Goal: Task Accomplishment & Management: Manage account settings

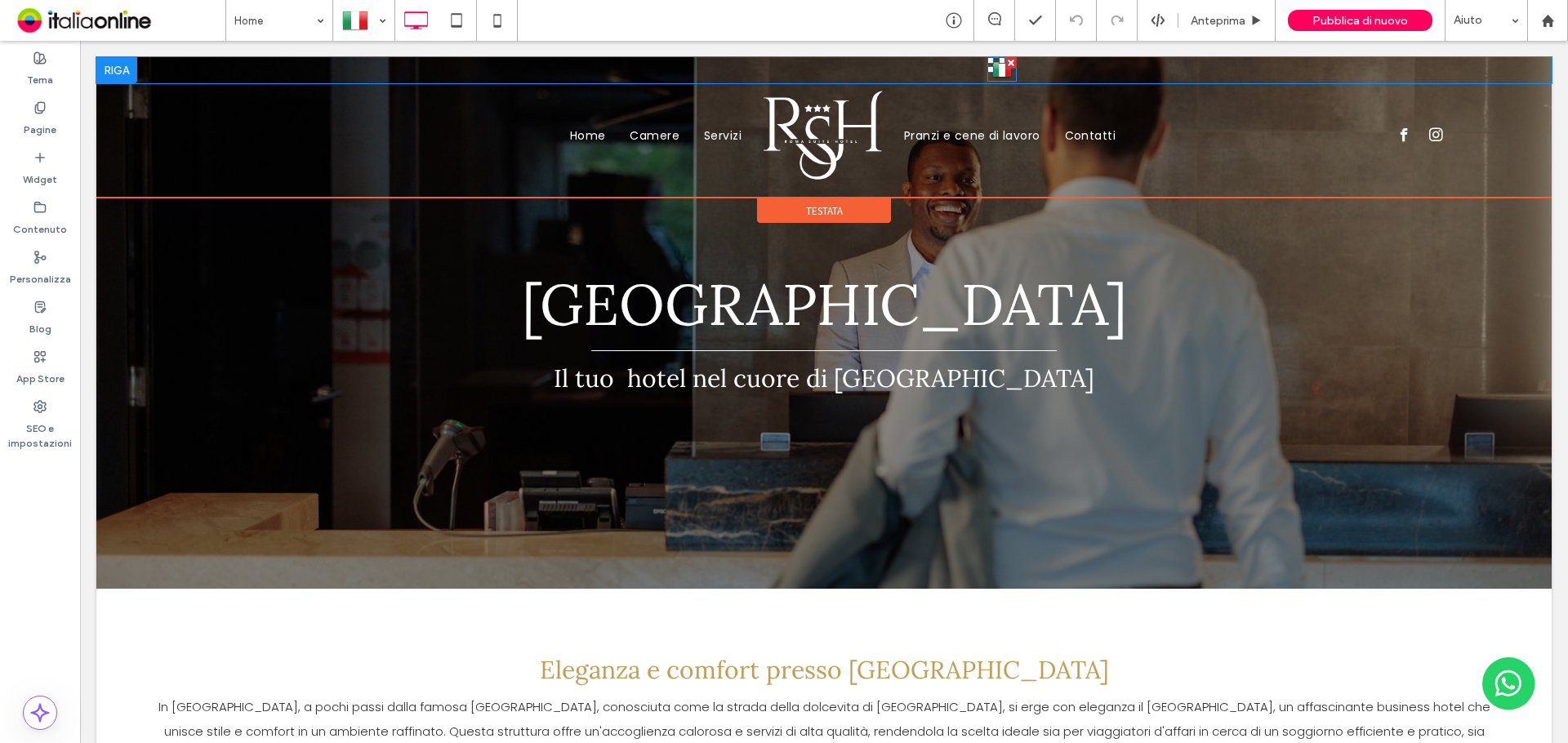
click at [995, 71] on img at bounding box center [1002, 70] width 20 height 21
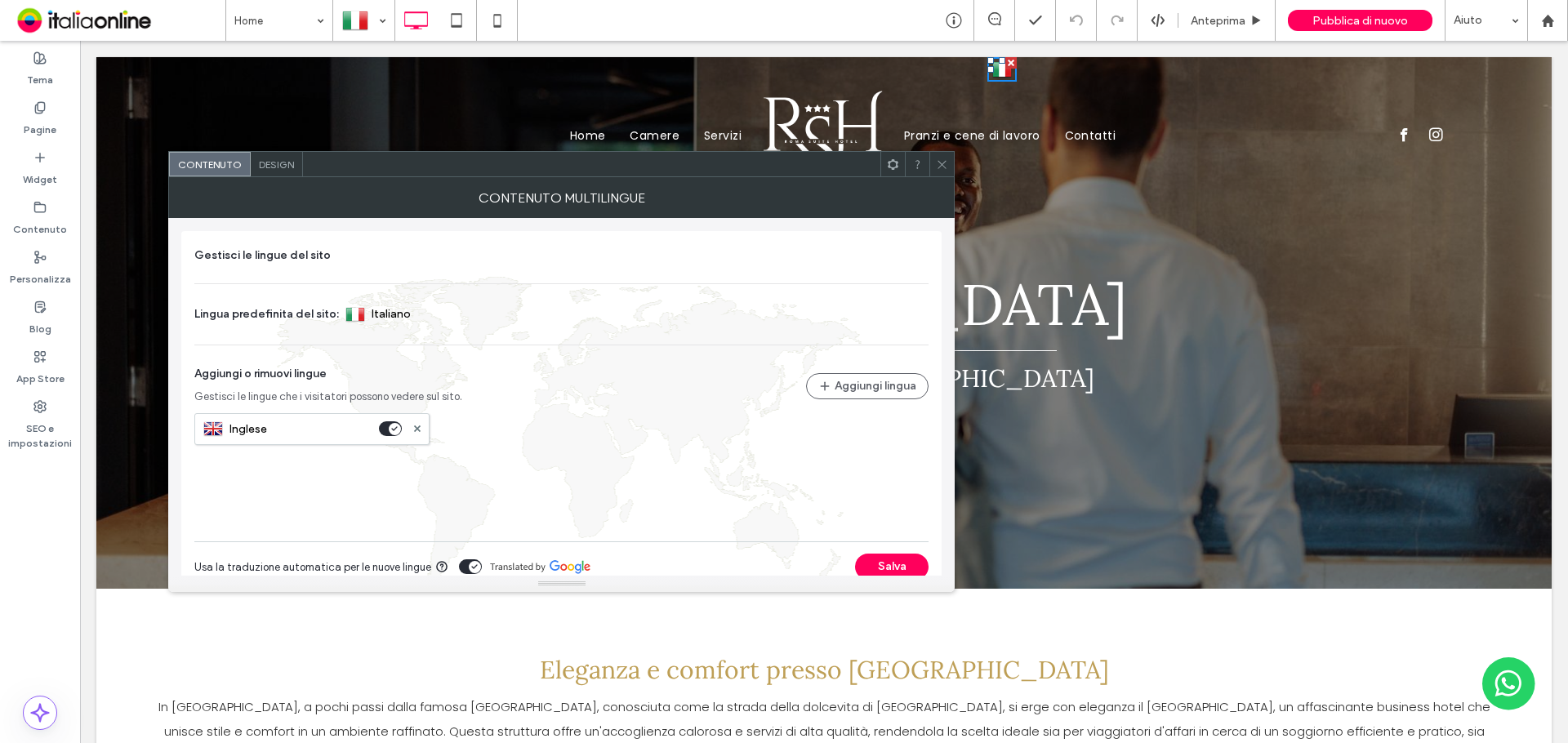
scroll to position [24, 0]
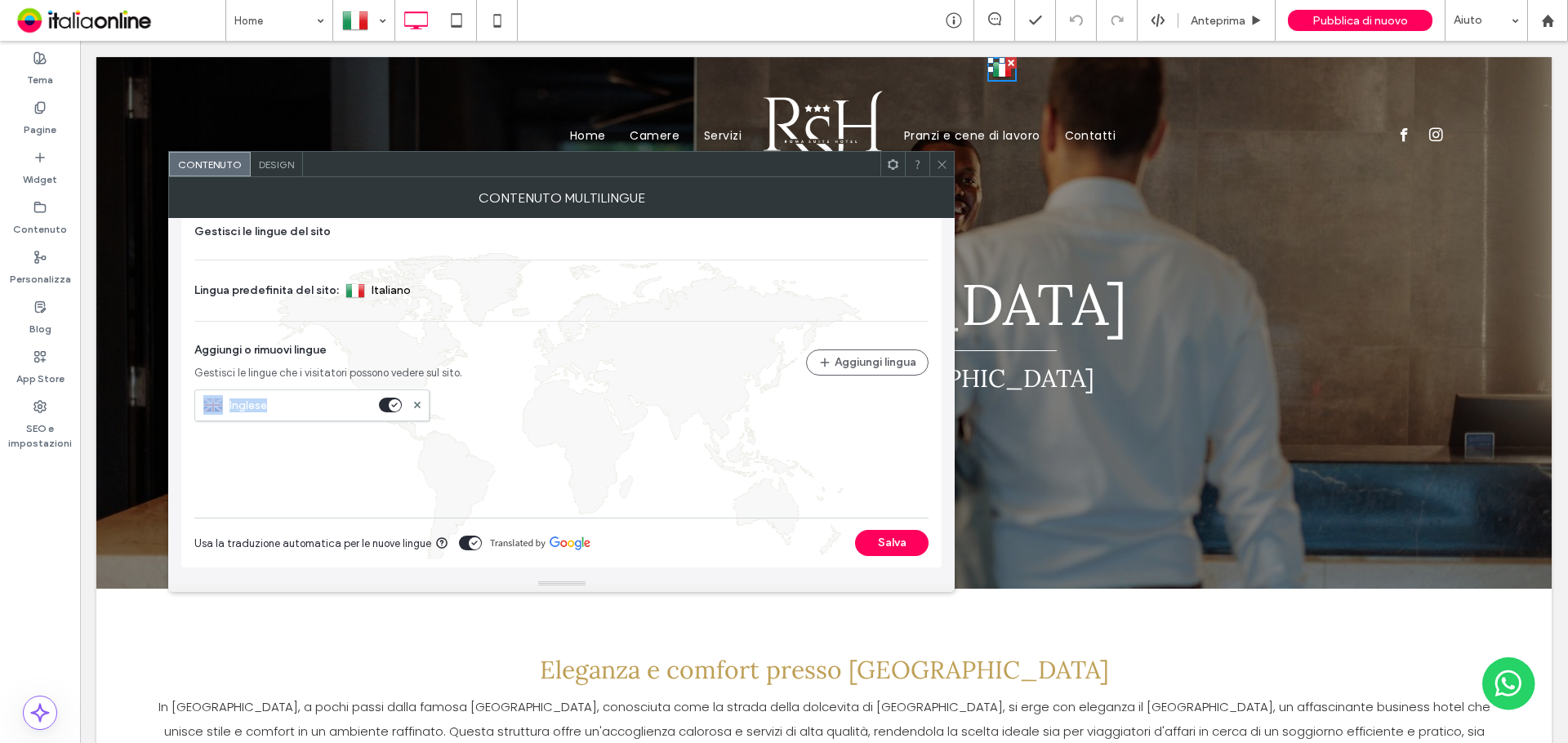
drag, startPoint x: 319, startPoint y: 400, endPoint x: 537, endPoint y: 358, distance: 222.0
click at [536, 359] on div "Gestisci le lingue del sito Lingua predefinita del sito: Italiano Aggiungi o ri…" at bounding box center [561, 362] width 734 height 277
click at [539, 357] on div "Aggiungi o rimuovi lingue Gestisci le lingue che i visitatori possono vedere su…" at bounding box center [561, 361] width 734 height 40
drag, startPoint x: 943, startPoint y: 170, endPoint x: 937, endPoint y: 74, distance: 96.2
click at [943, 170] on span at bounding box center [942, 163] width 12 height 24
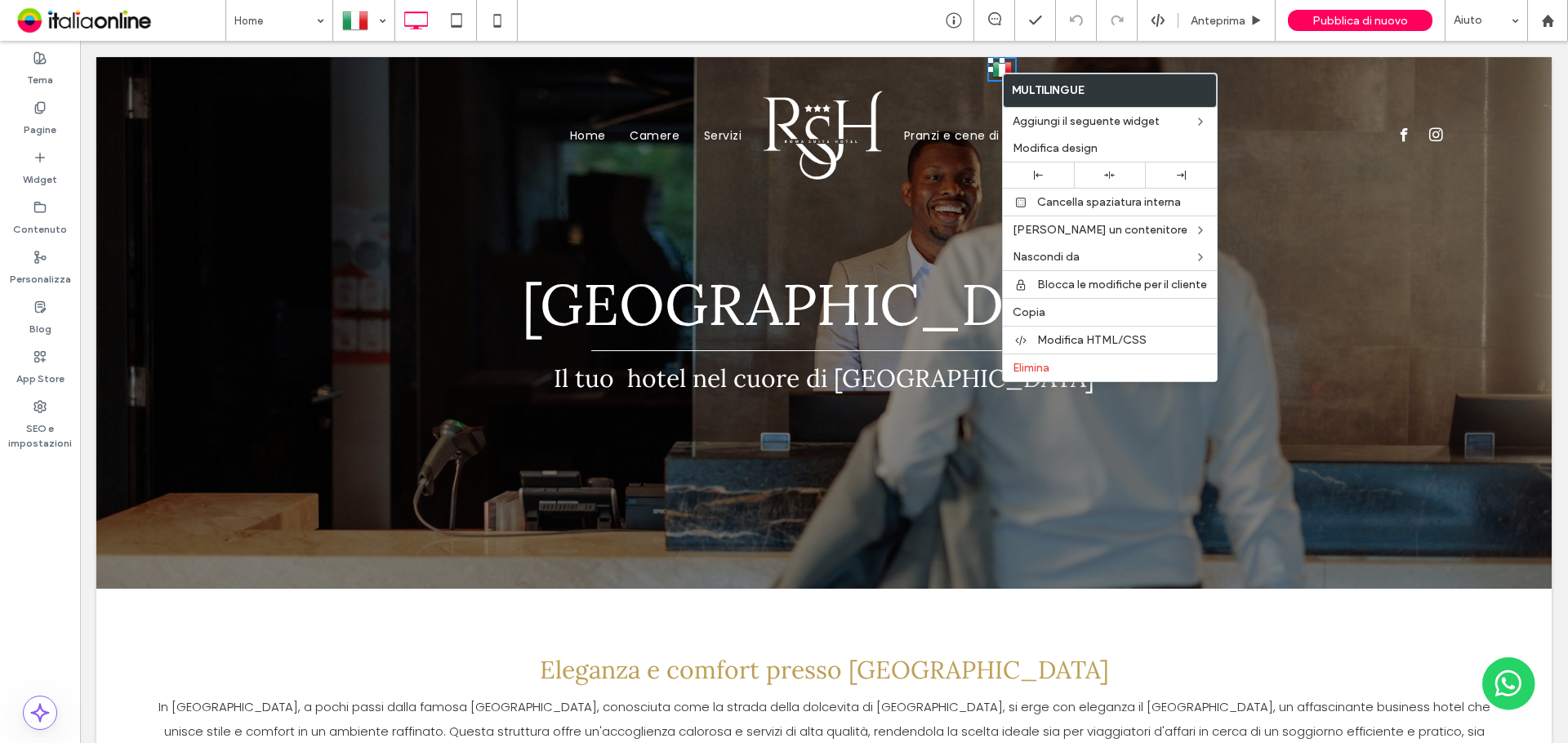
click at [998, 74] on img at bounding box center [1002, 70] width 20 height 21
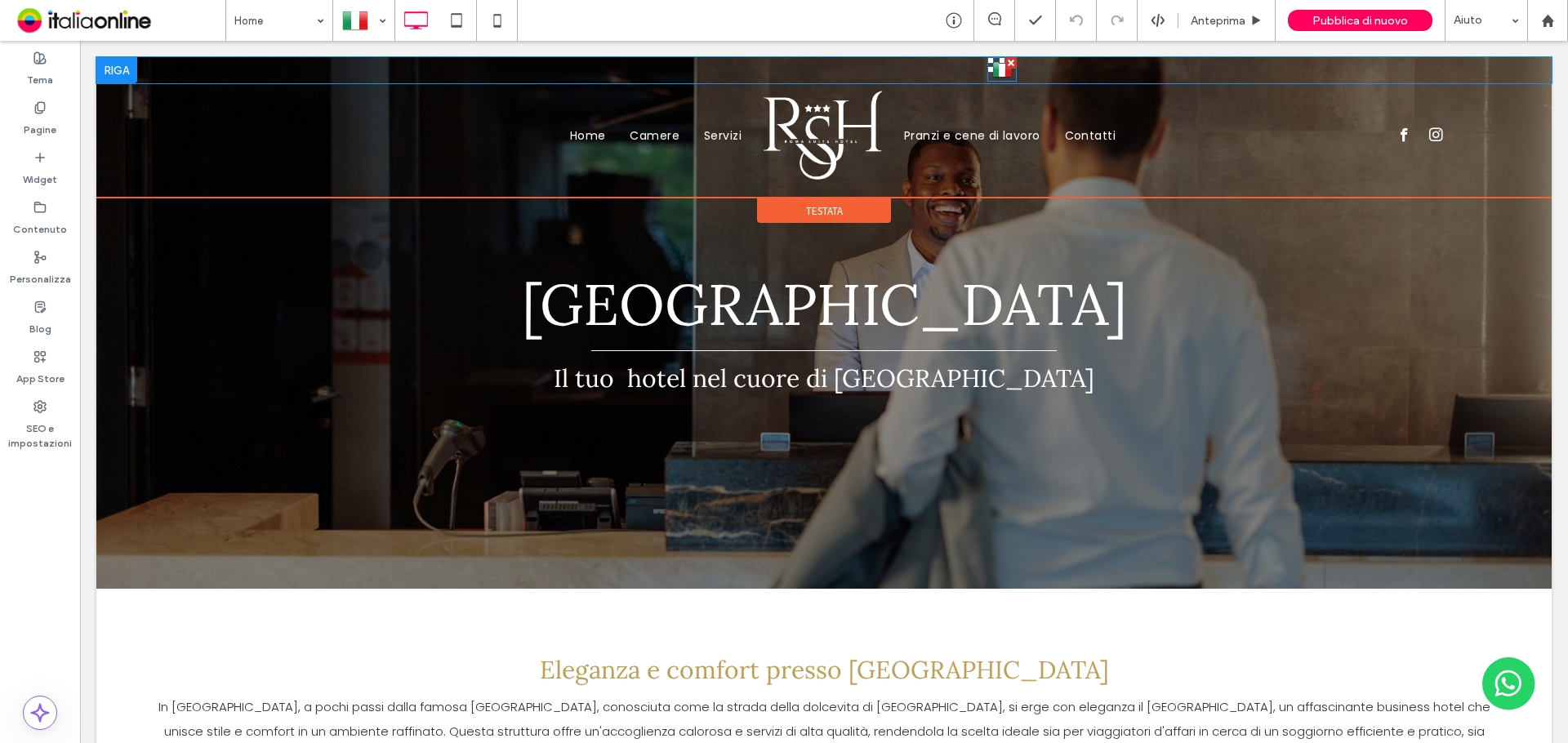
click at [998, 74] on img at bounding box center [1002, 70] width 20 height 21
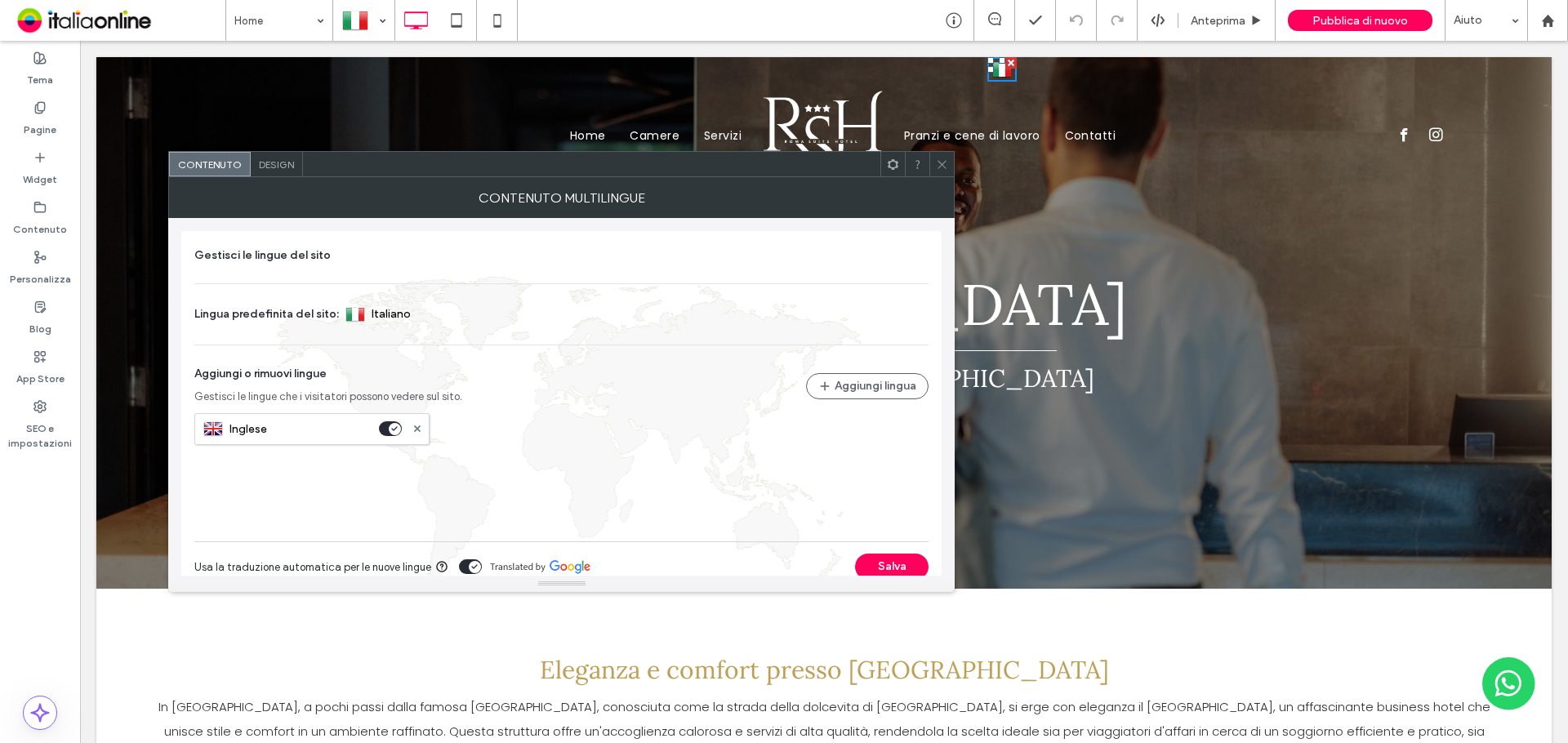
click at [283, 169] on span "Design" at bounding box center [276, 165] width 35 height 12
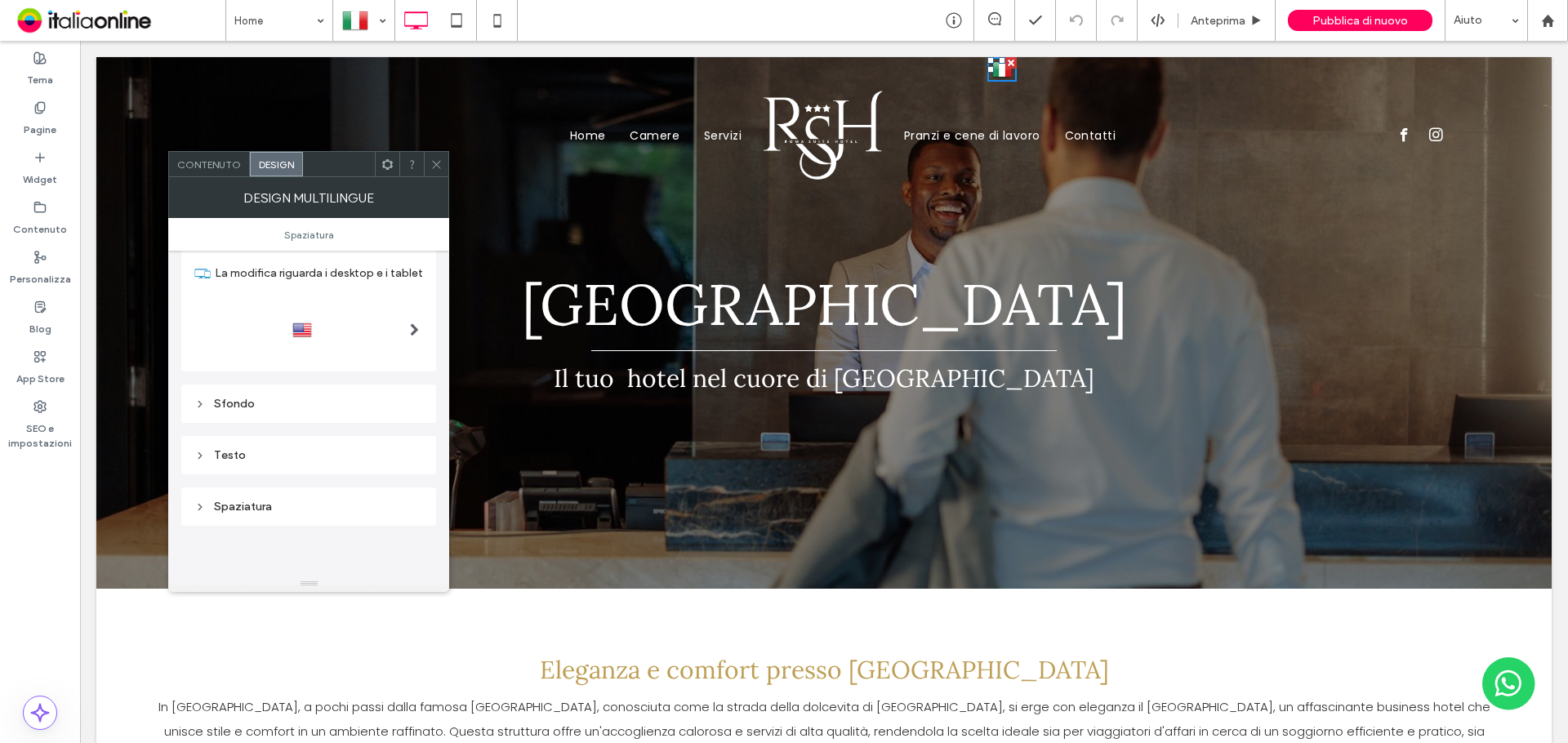
scroll to position [82, 0]
click at [395, 304] on div at bounding box center [309, 301] width 228 height 26
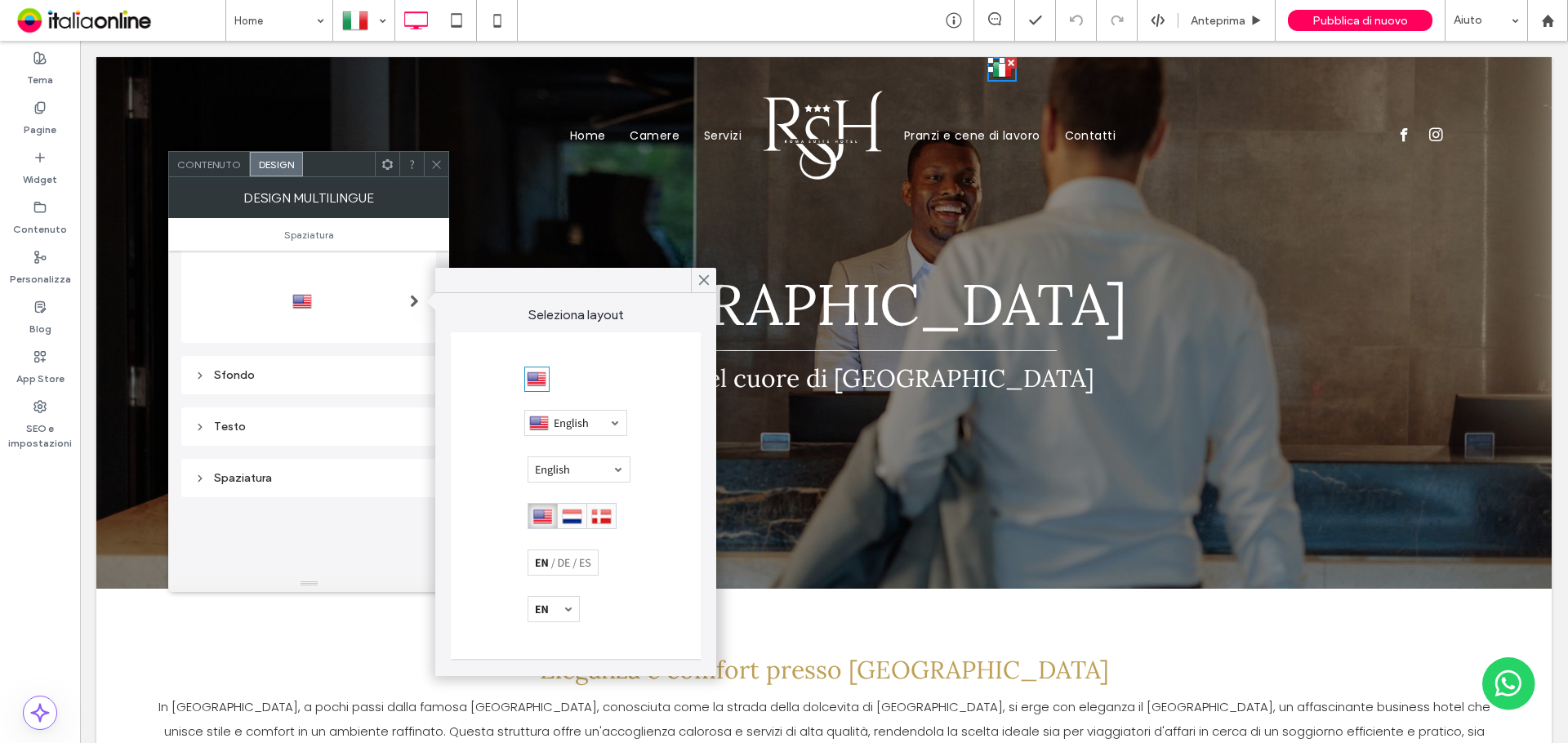
click at [565, 515] on div at bounding box center [572, 516] width 89 height 26
drag, startPoint x: 704, startPoint y: 278, endPoint x: 621, endPoint y: 237, distance: 92.6
click at [704, 278] on icon at bounding box center [704, 280] width 14 height 14
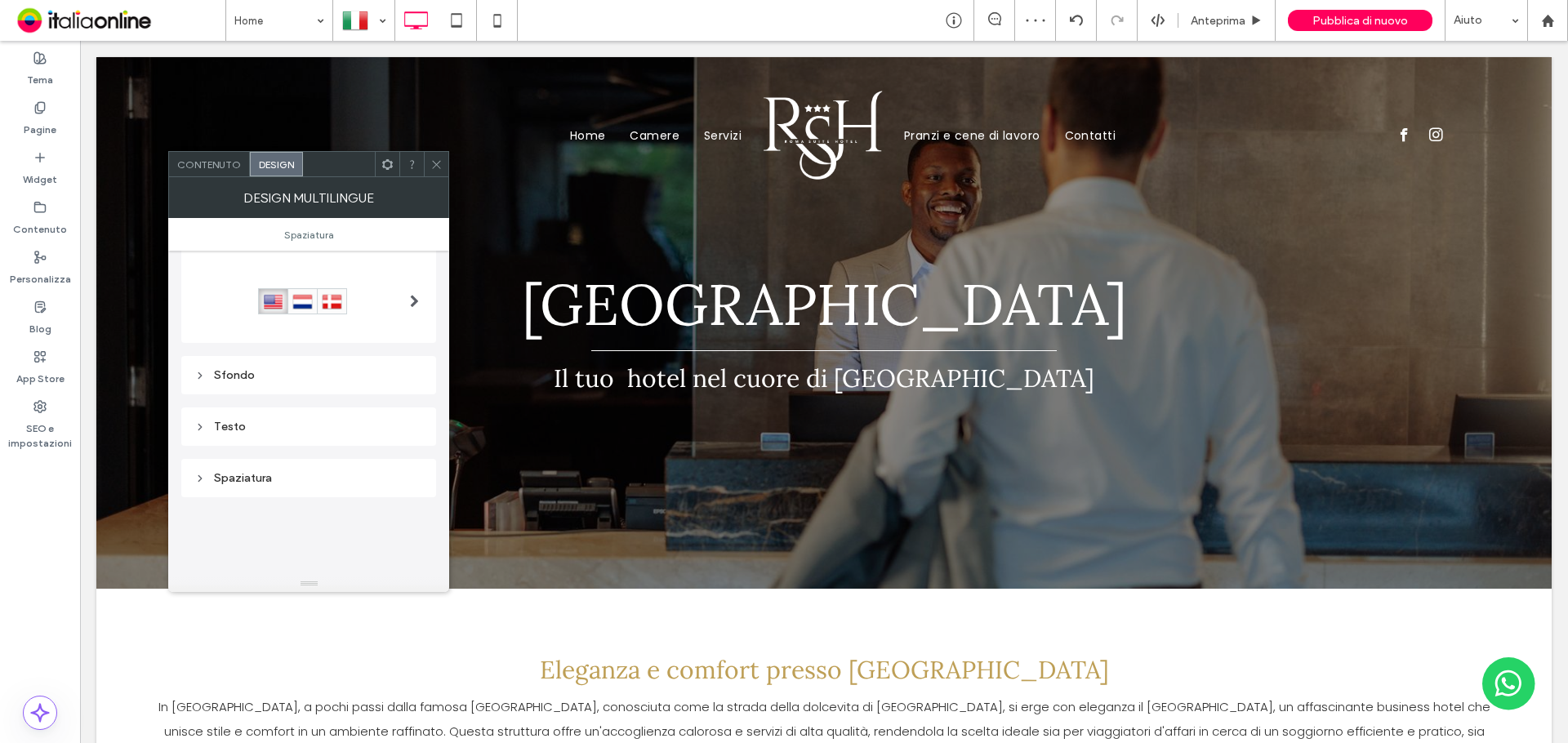
click at [443, 176] on div at bounding box center [435, 163] width 24 height 24
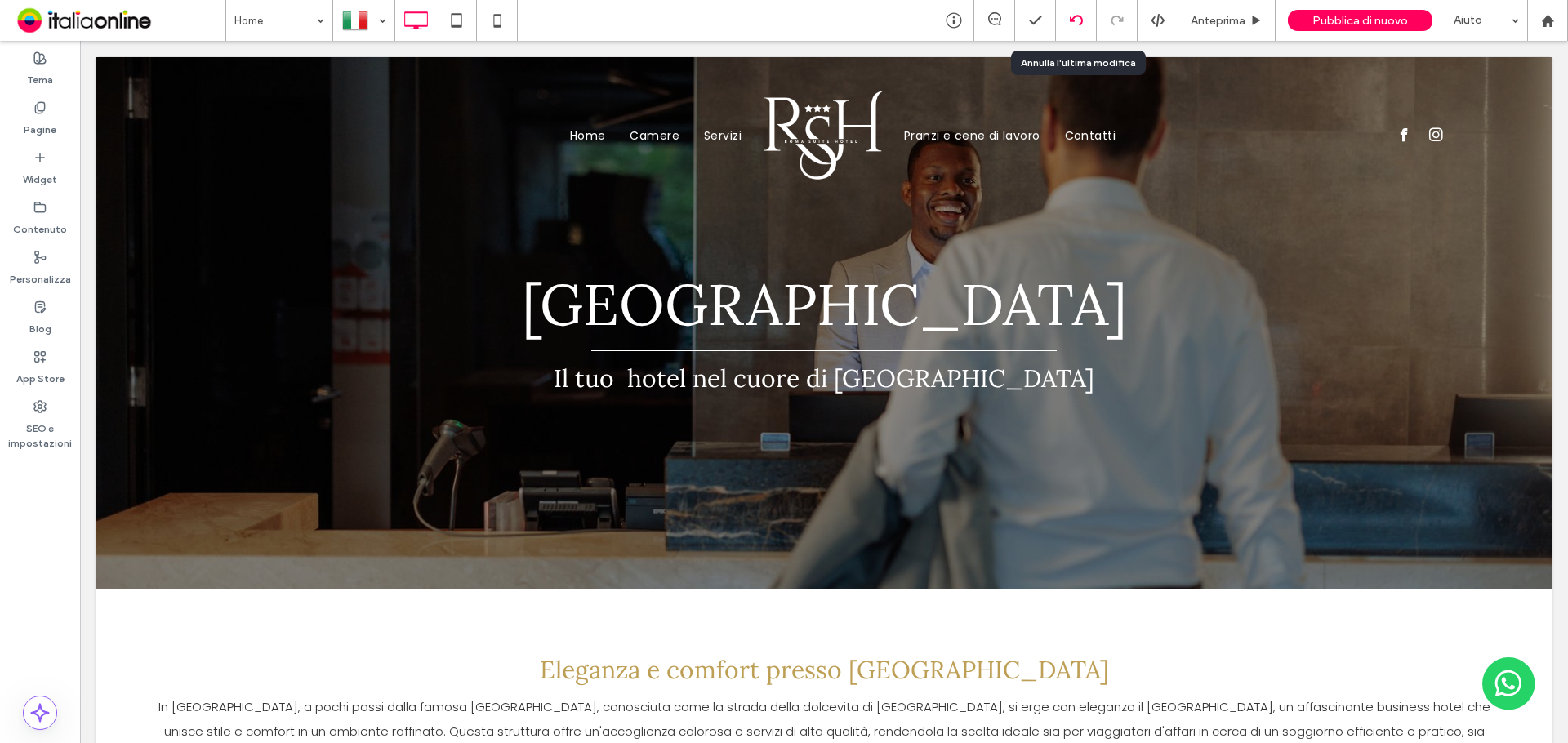
click at [1076, 24] on icon at bounding box center [1076, 21] width 13 height 13
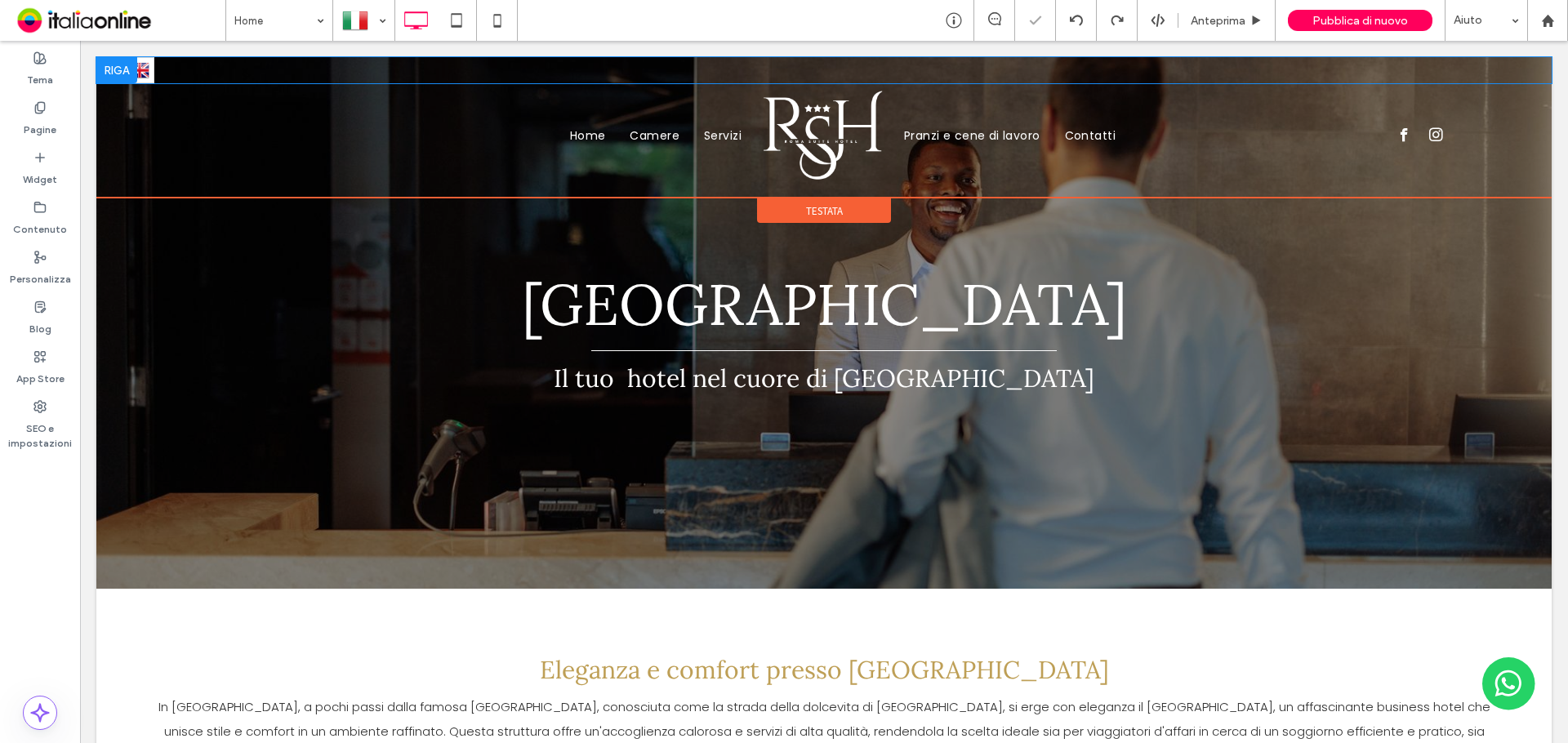
scroll to position [0, 0]
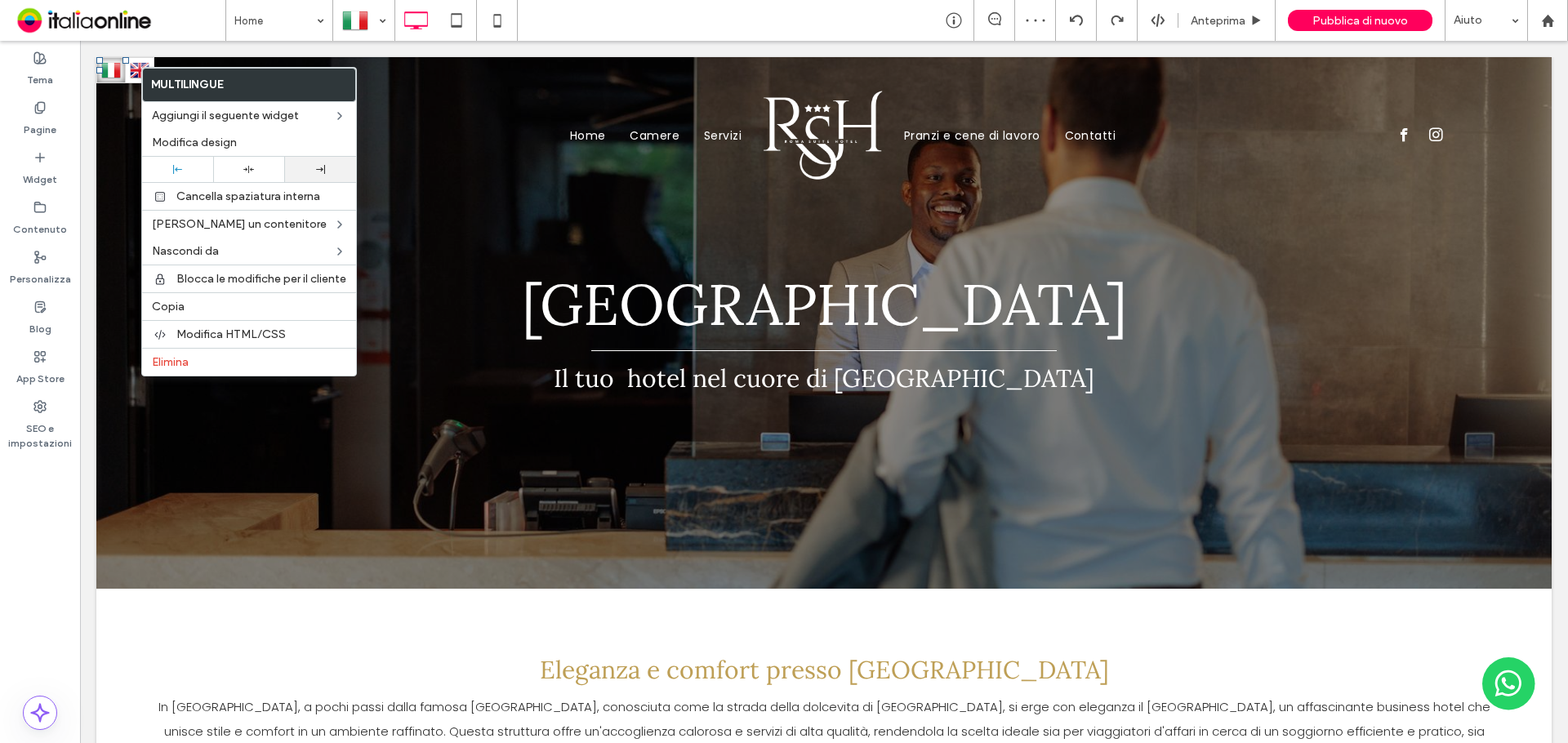
click at [316, 174] on div at bounding box center [320, 169] width 71 height 25
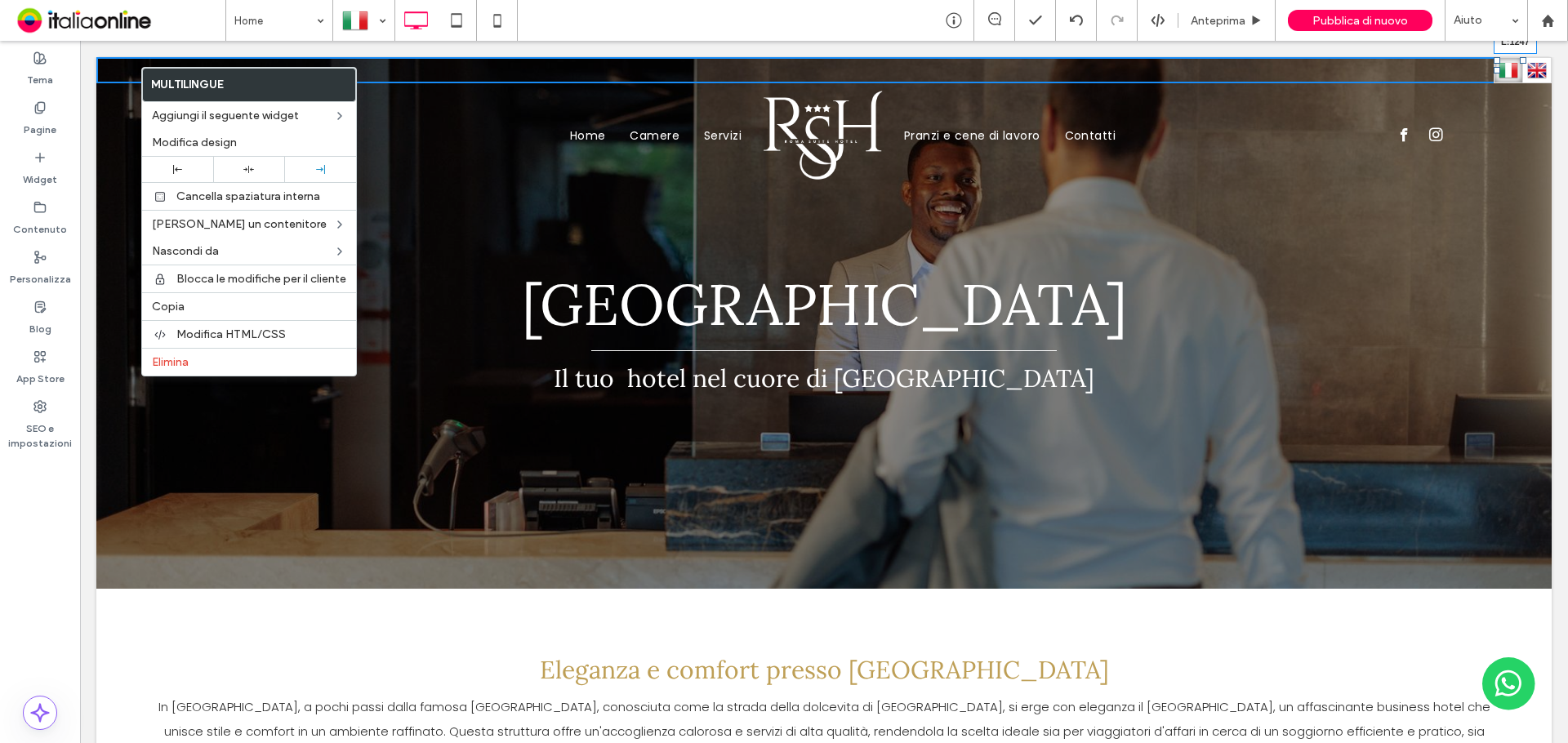
drag, startPoint x: 1481, startPoint y: 68, endPoint x: 1115, endPoint y: 87, distance: 366.5
click at [1115, 87] on div "Italiano it English en L:1247 Click To Paste Click To Paste Home Camere Servizi…" at bounding box center [823, 122] width 1455 height 130
drag, startPoint x: 1115, startPoint y: 70, endPoint x: 1049, endPoint y: 76, distance: 66.3
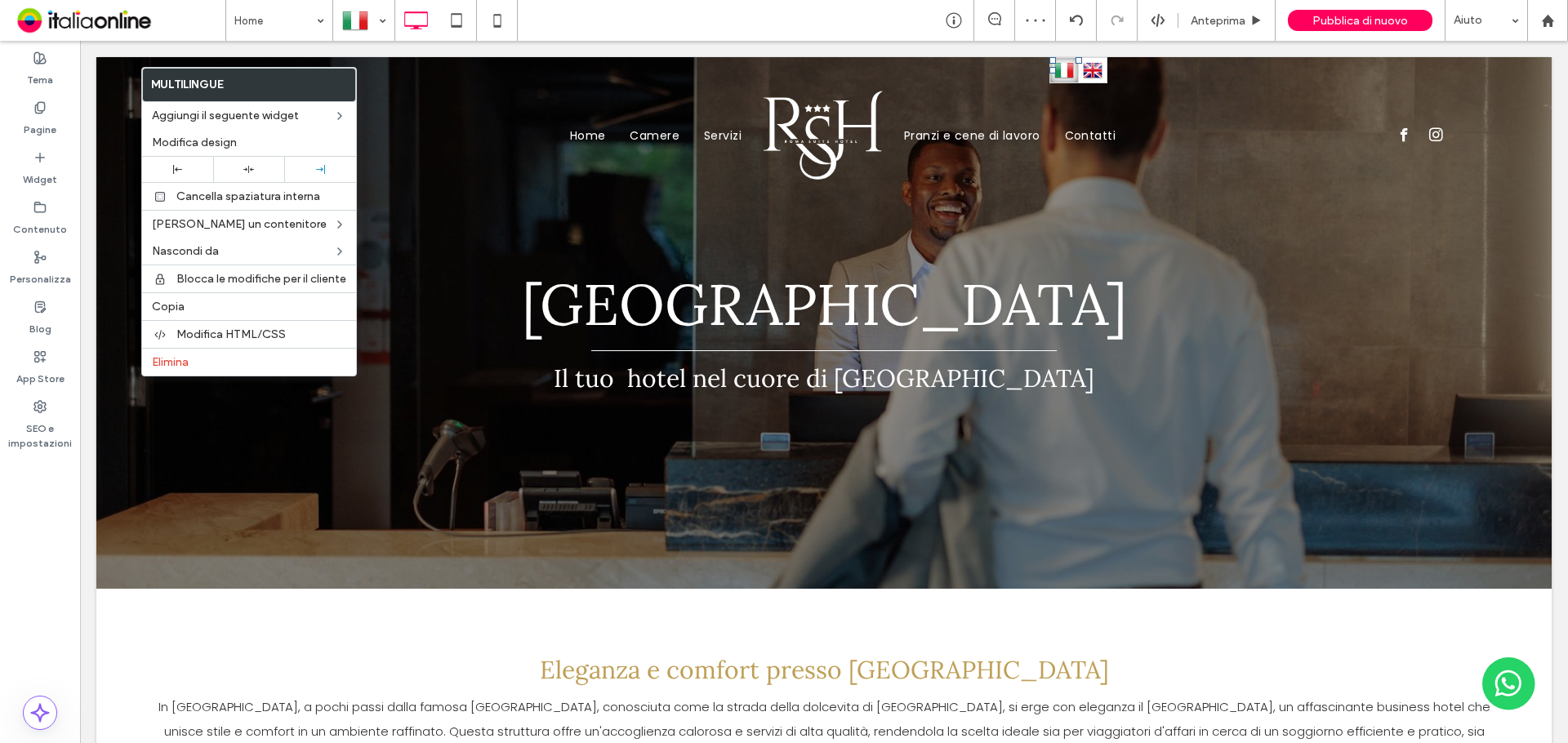
click at [534, 155] on ul "Home Camere Servizi" at bounding box center [560, 136] width 386 height 93
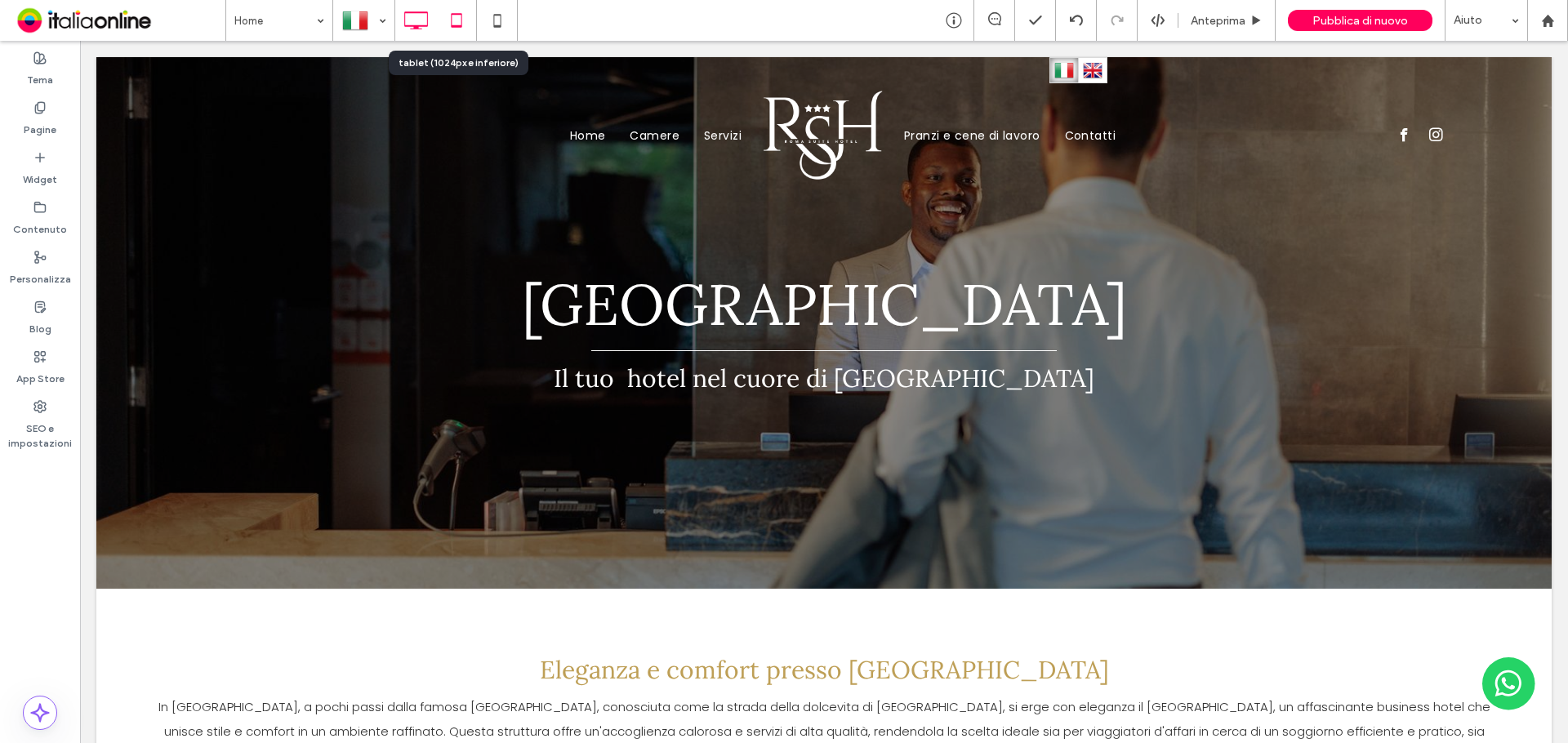
click at [446, 21] on icon at bounding box center [456, 21] width 33 height 33
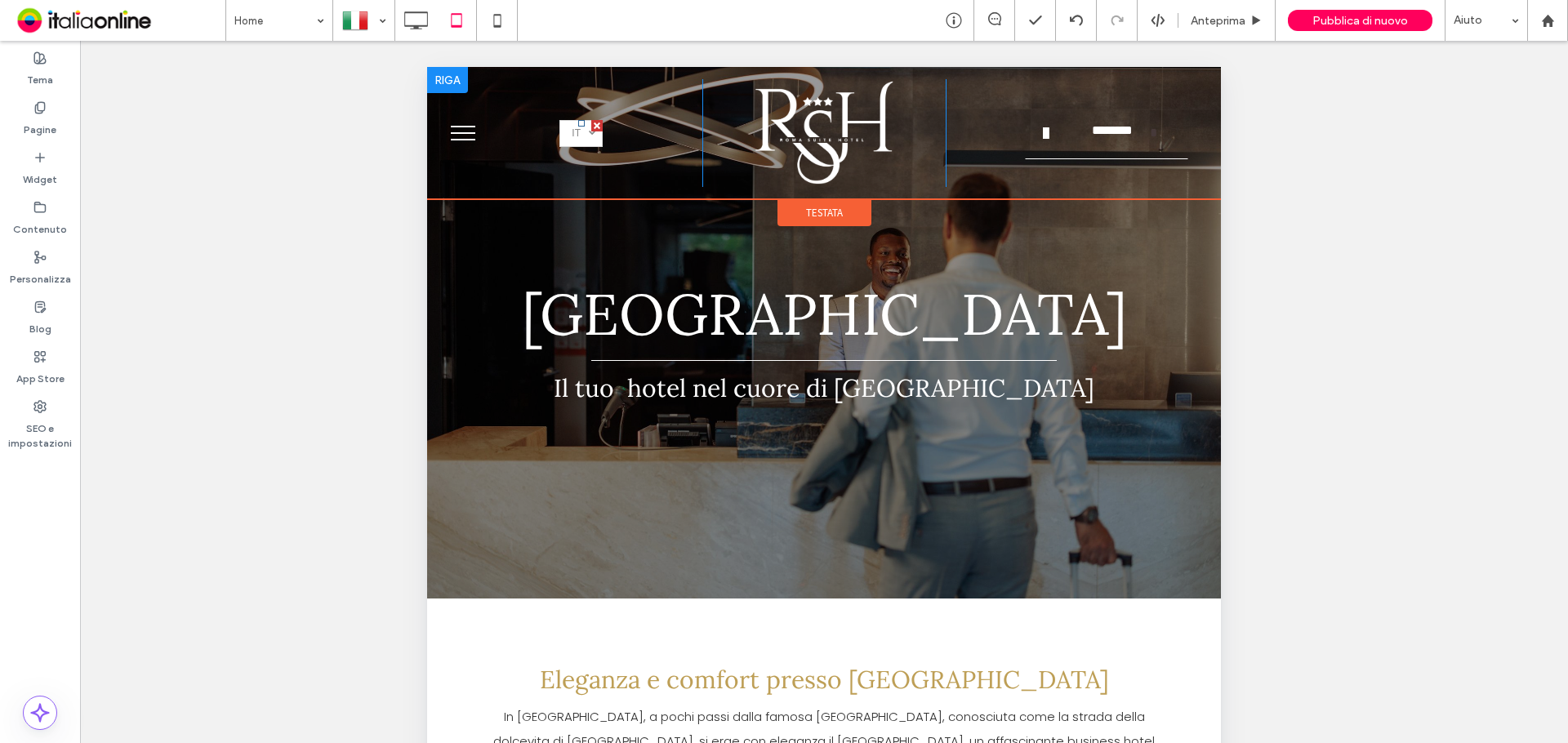
click at [581, 135] on link "Italiano it" at bounding box center [581, 134] width 44 height 27
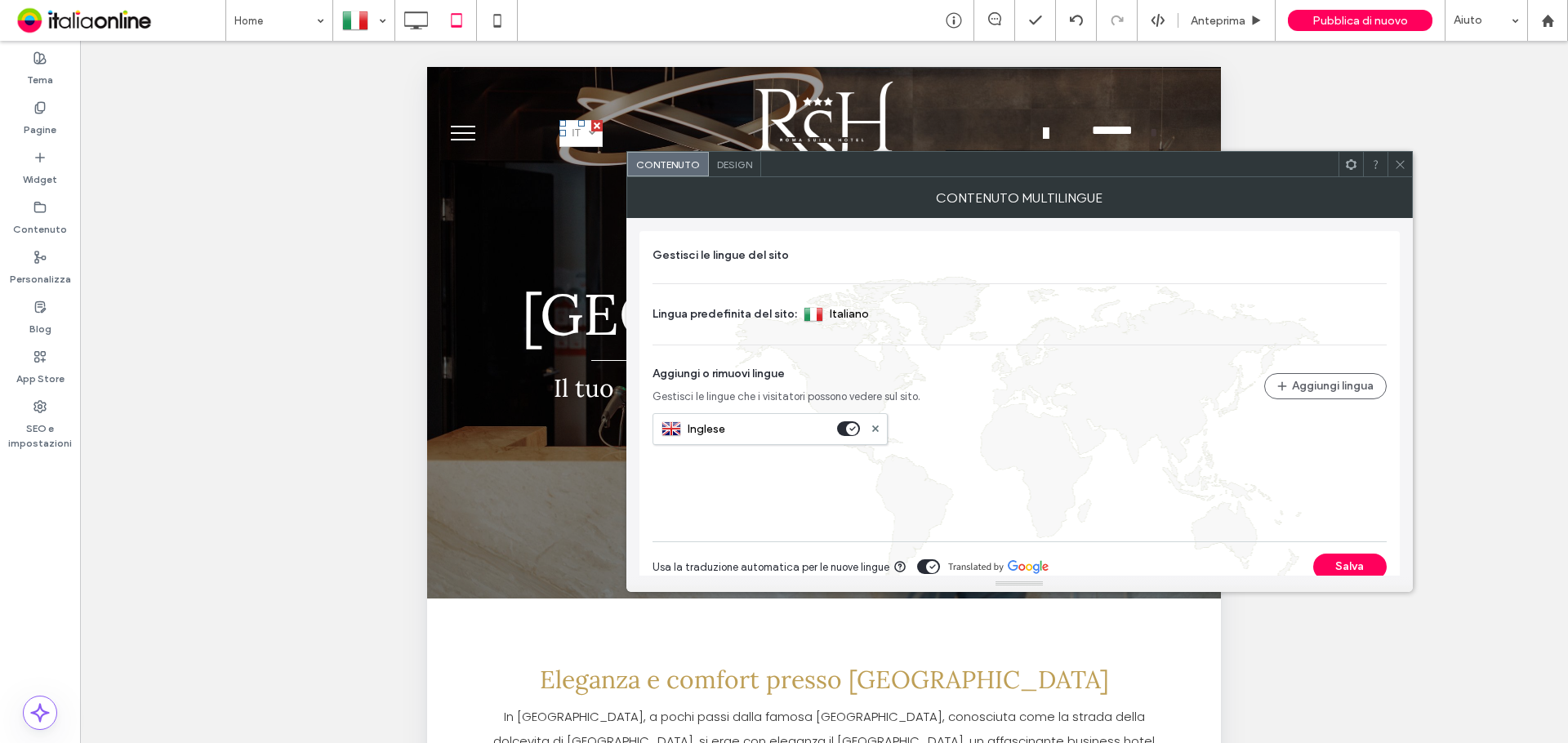
click at [717, 159] on span "Design" at bounding box center [734, 165] width 35 height 12
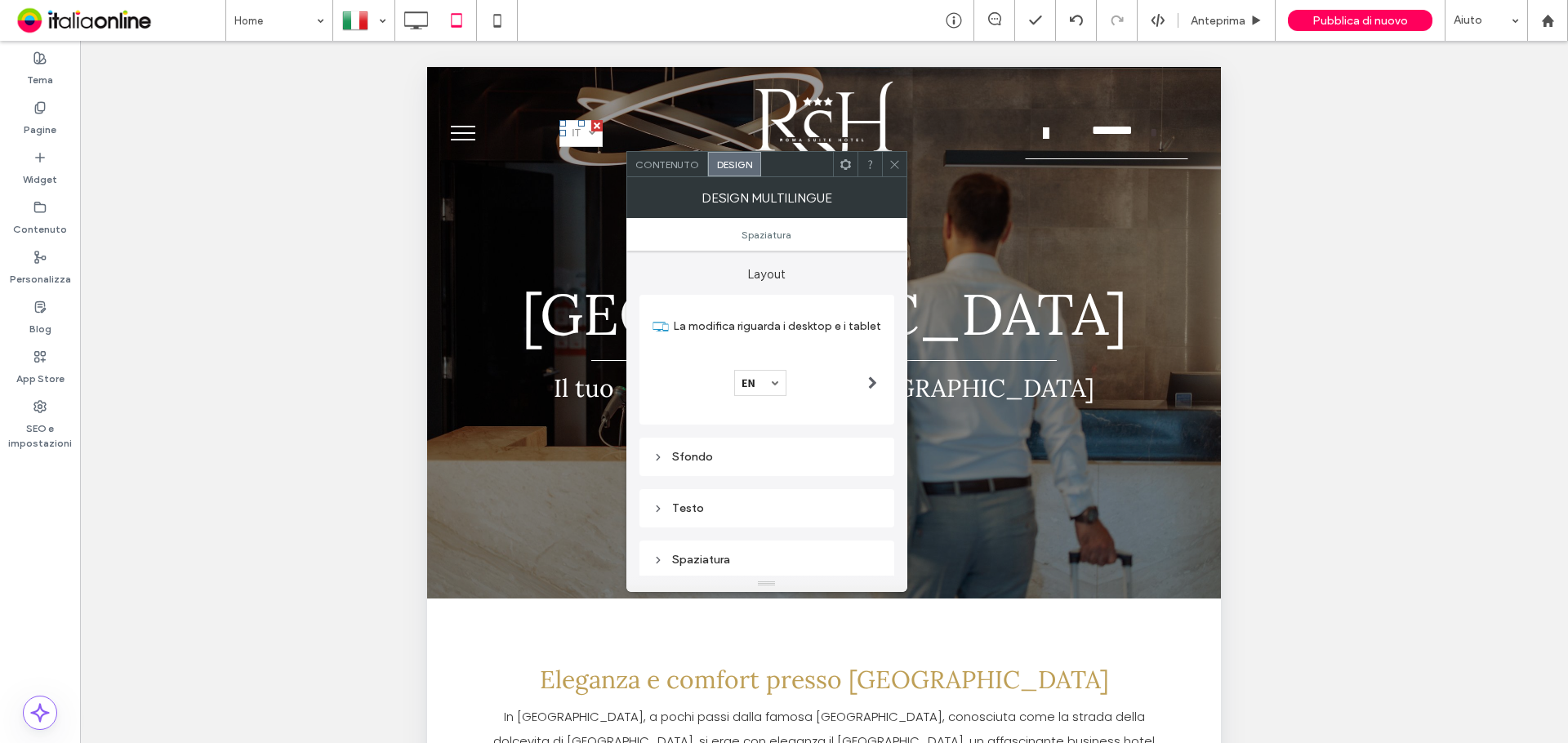
click at [847, 383] on div at bounding box center [766, 383] width 228 height 26
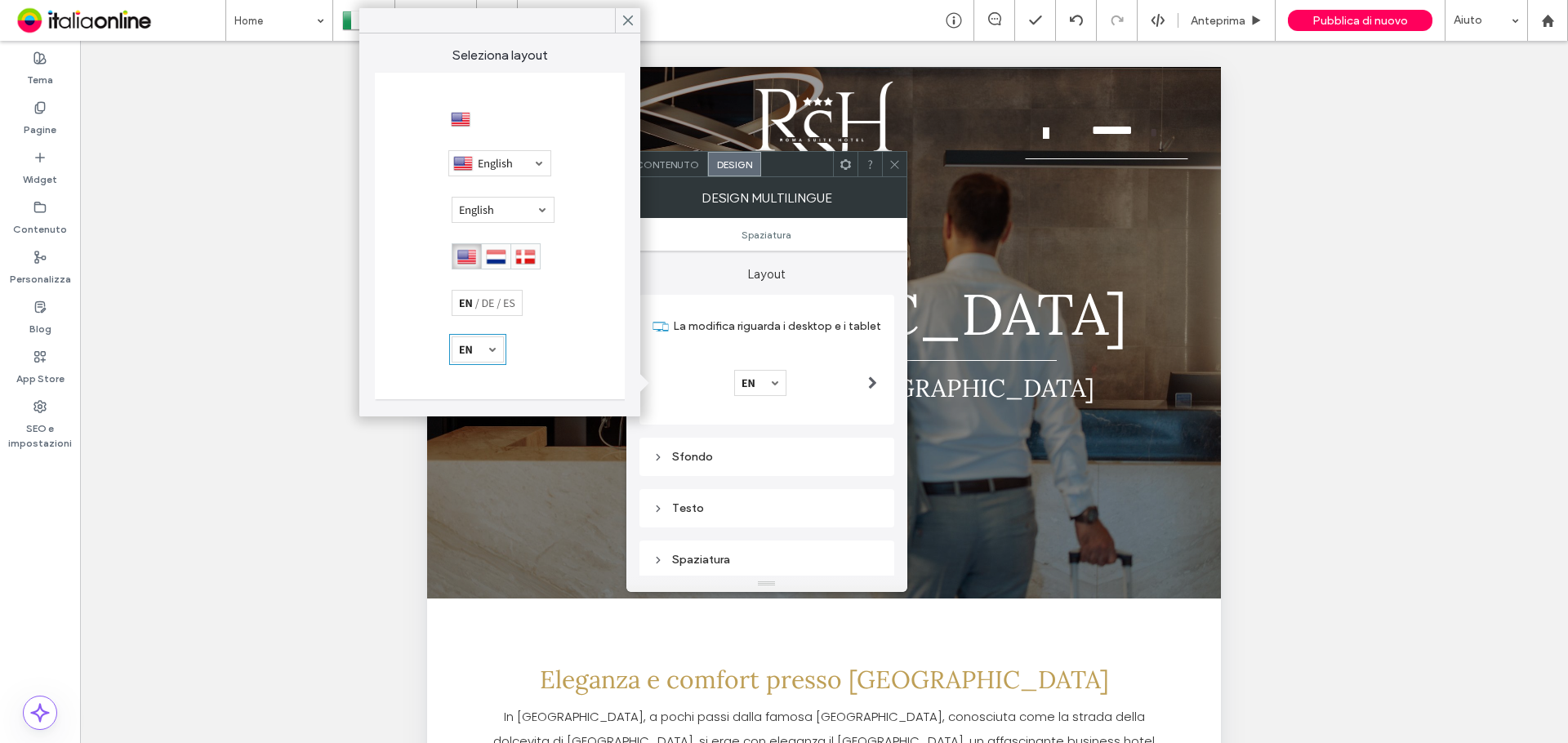
click at [507, 251] on div at bounding box center [496, 256] width 89 height 26
click at [630, 23] on use at bounding box center [627, 21] width 8 height 9
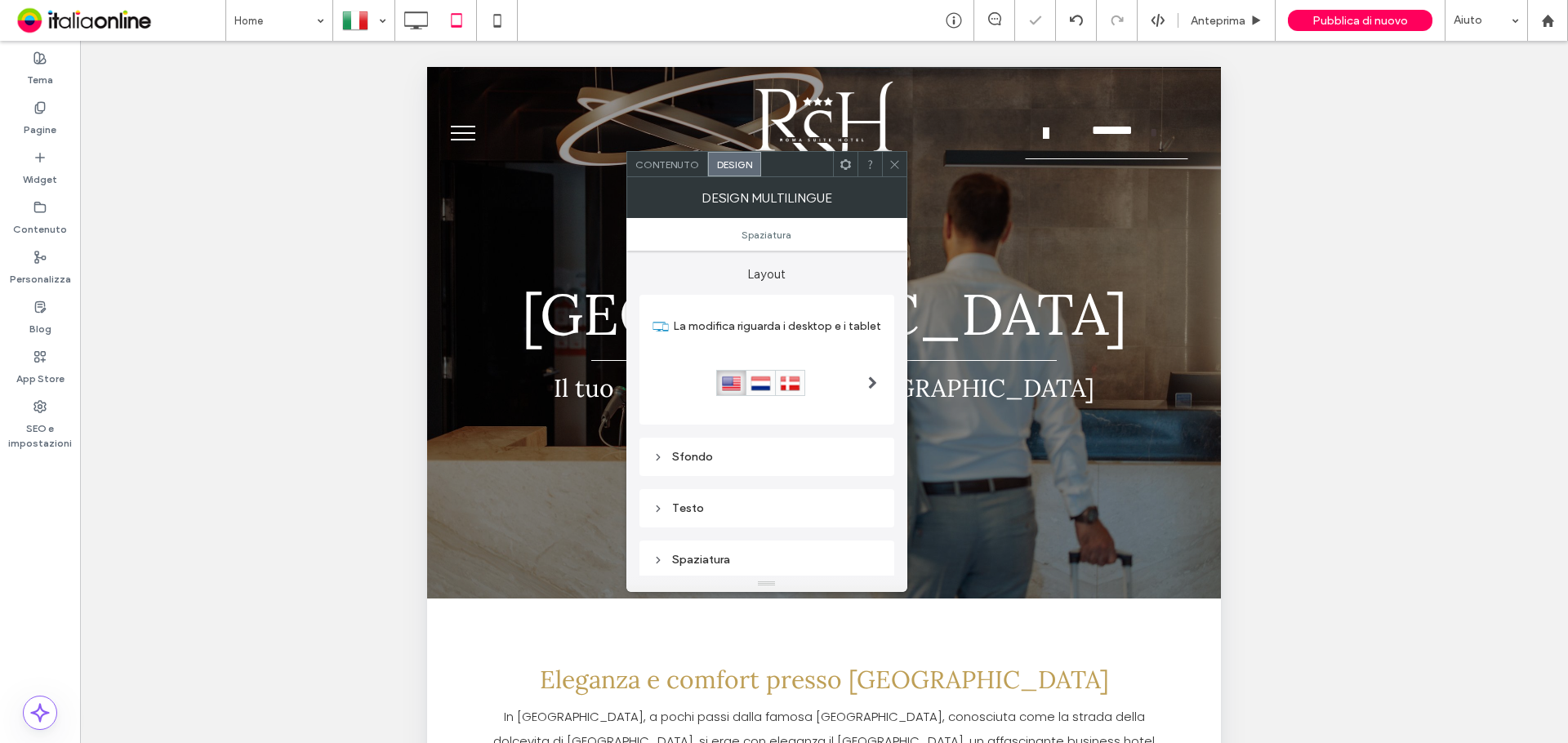
click at [899, 160] on icon at bounding box center [895, 165] width 12 height 12
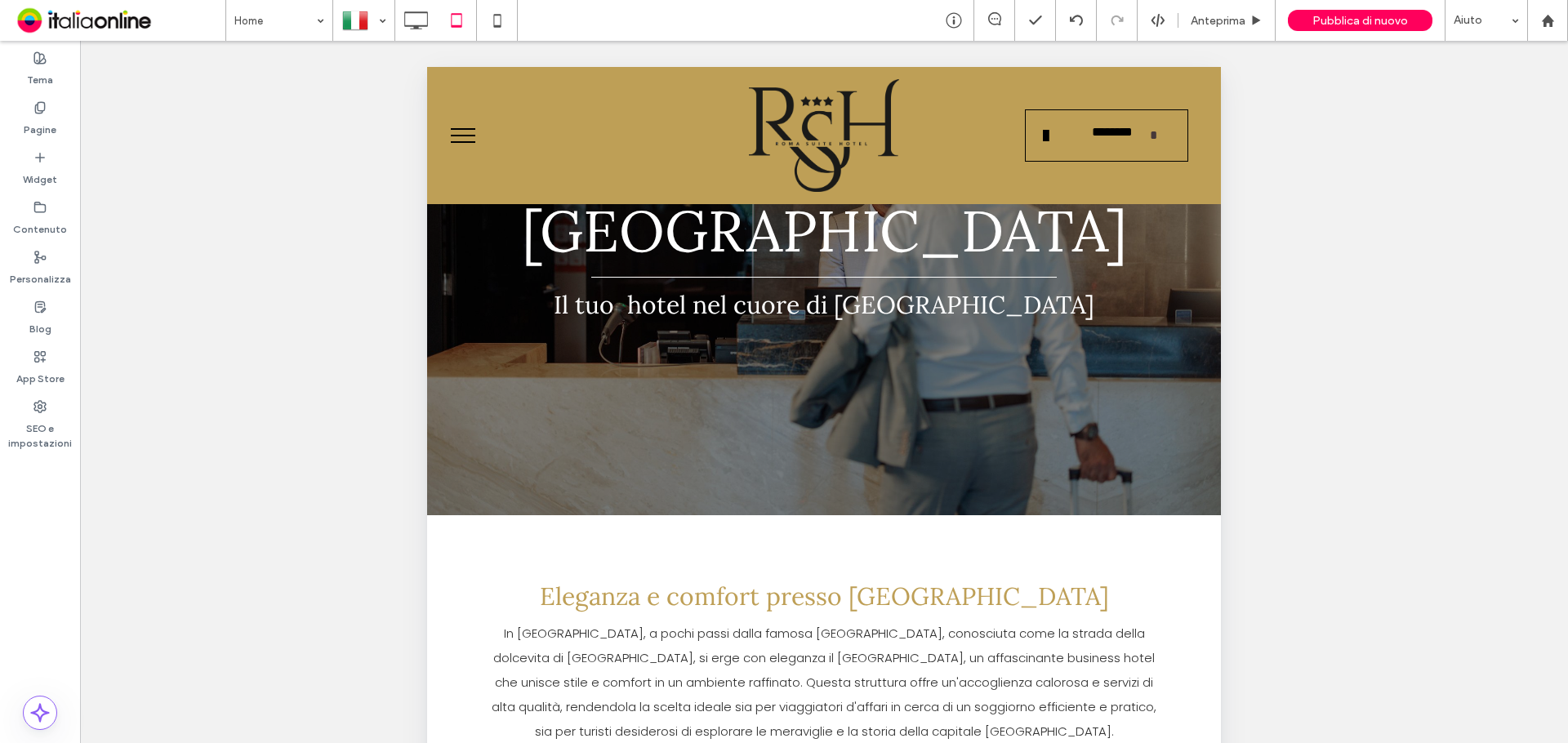
scroll to position [71, 0]
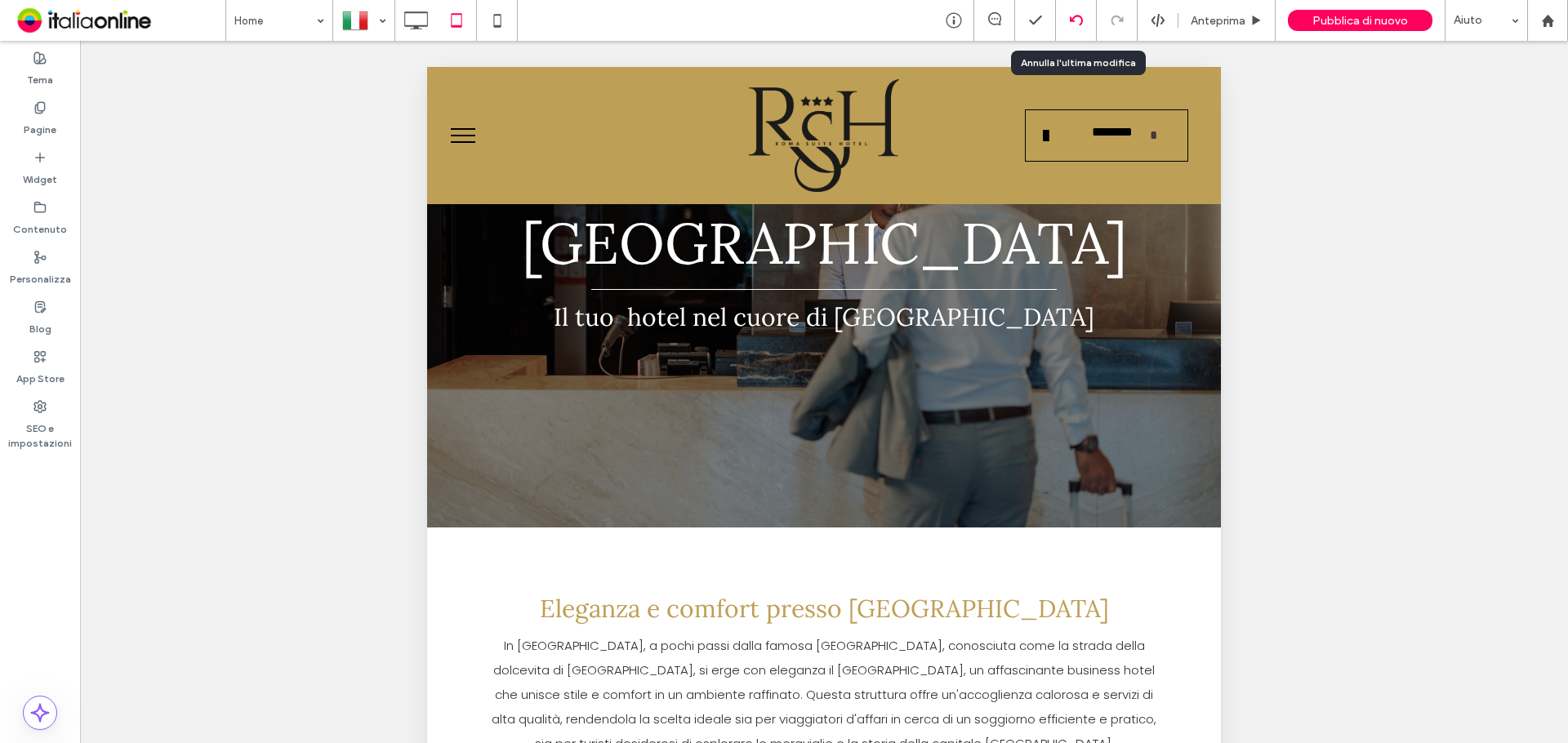
click at [1077, 17] on icon at bounding box center [1076, 21] width 13 height 13
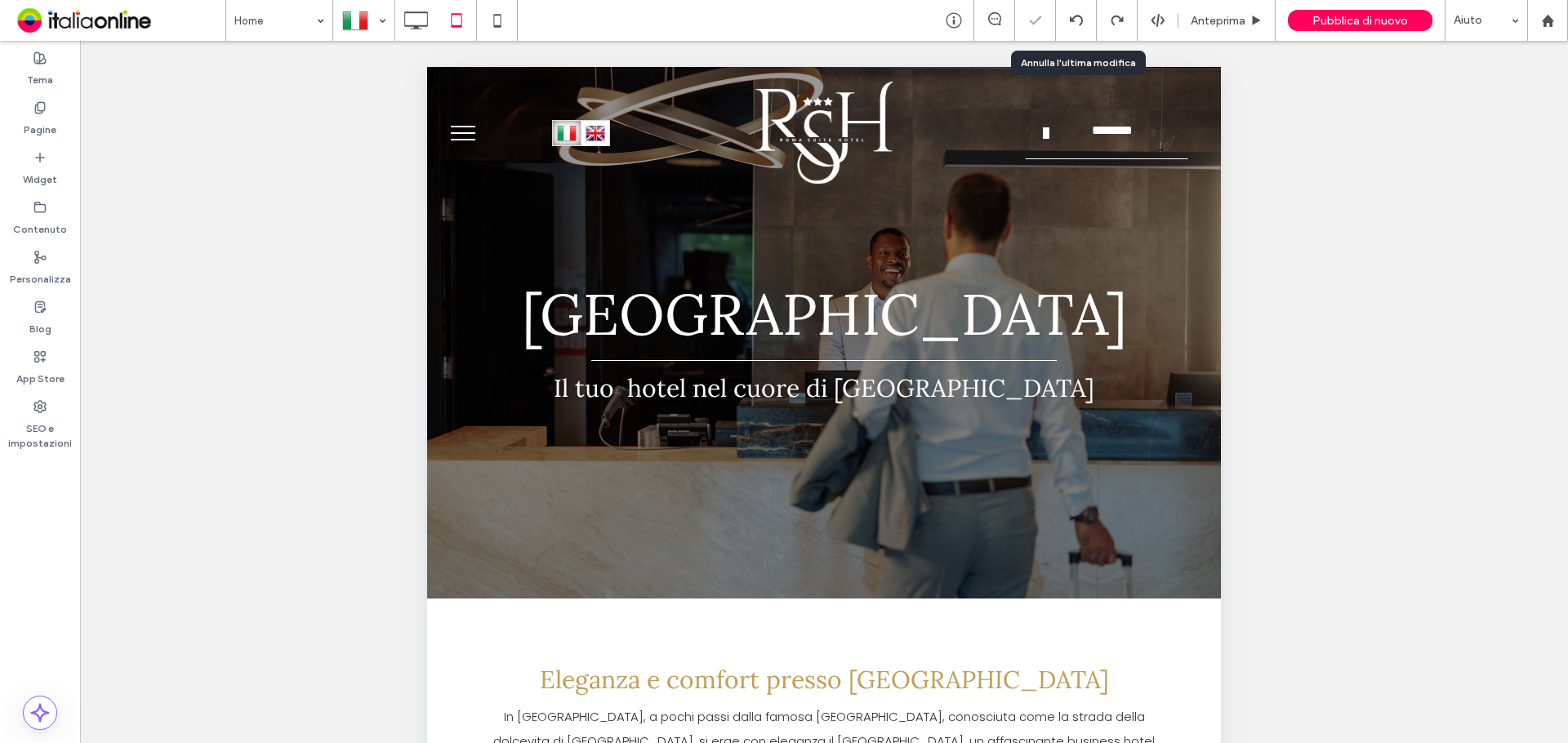
scroll to position [0, 0]
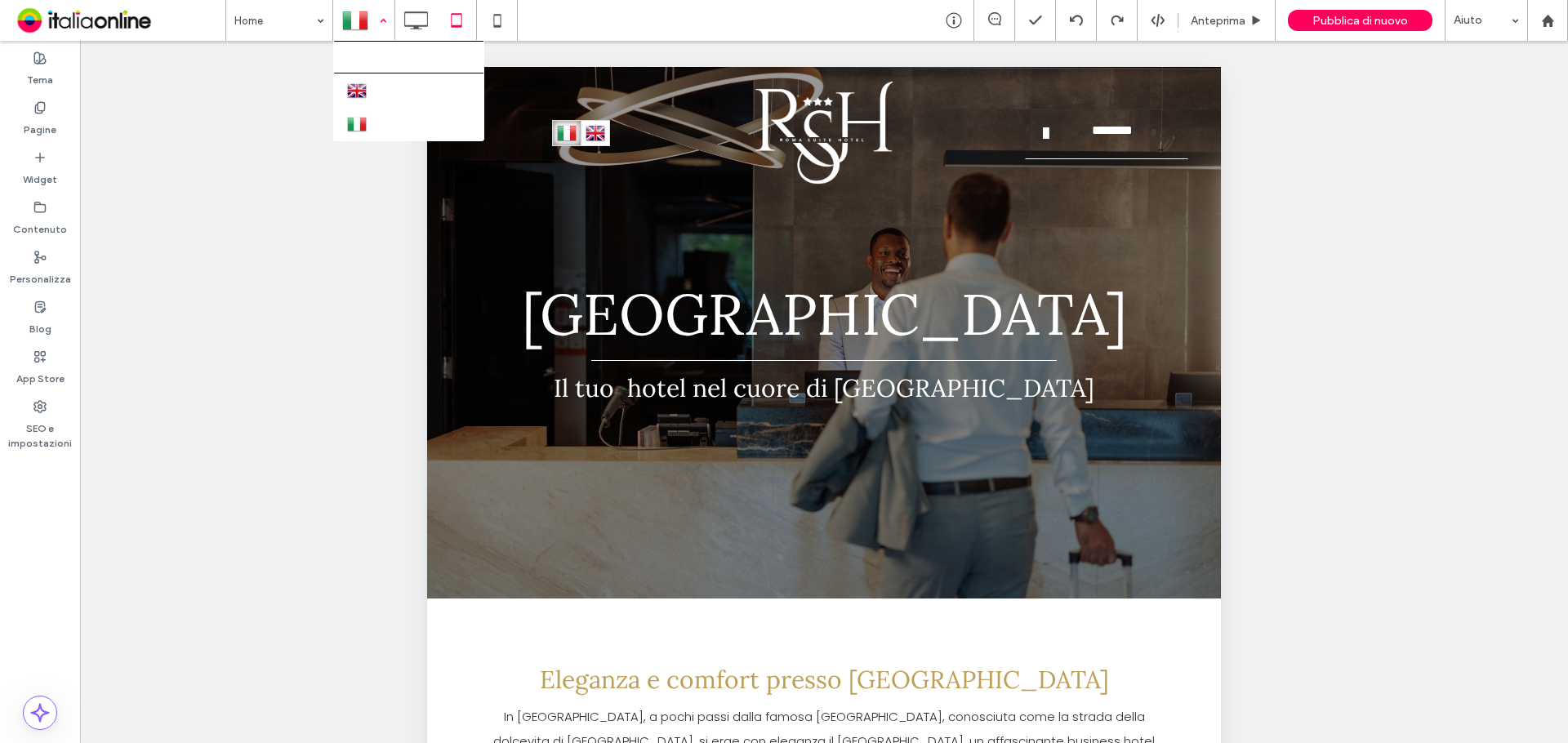
click at [371, 28] on div at bounding box center [363, 21] width 60 height 39
click at [483, 21] on icon at bounding box center [497, 21] width 33 height 33
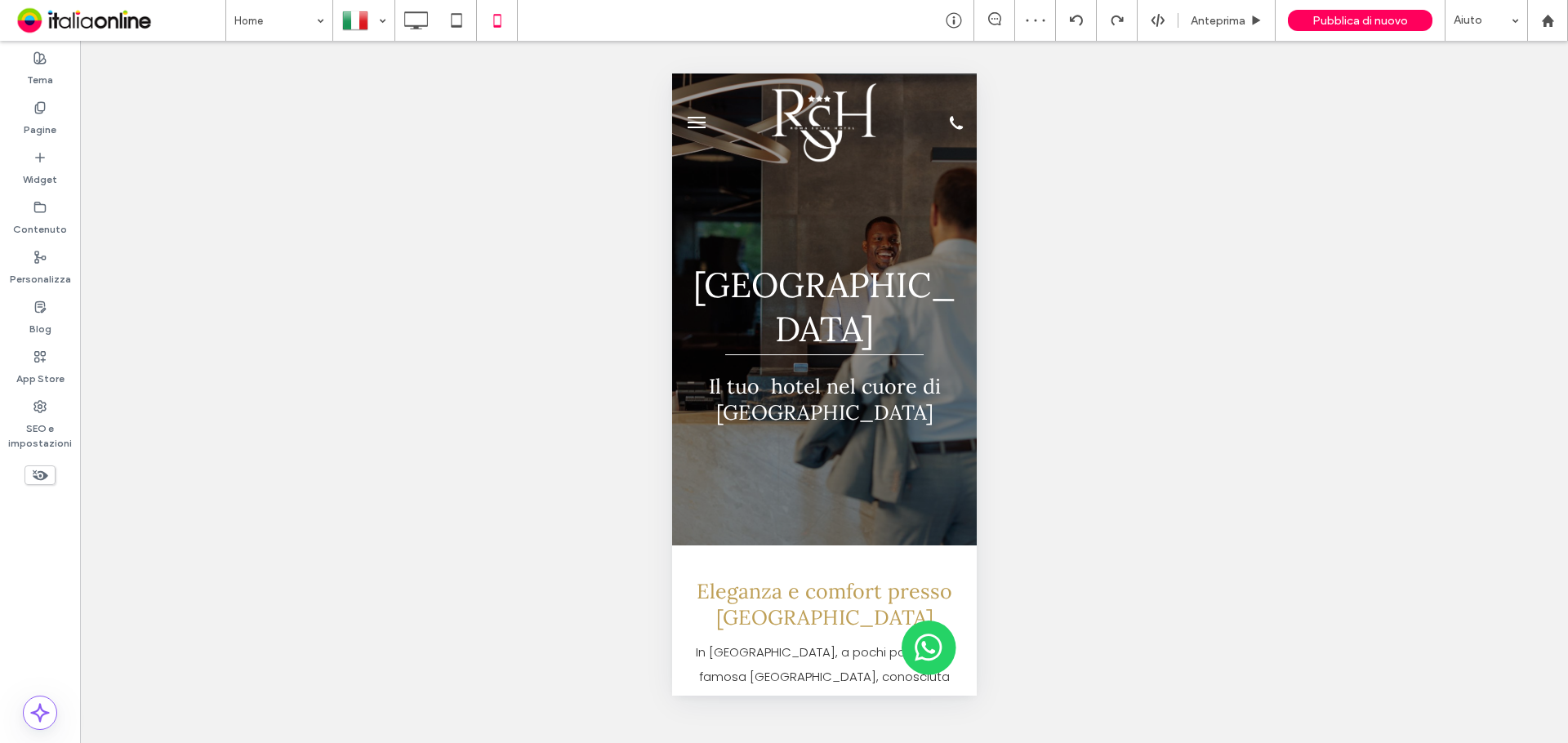
click at [694, 120] on button "menu" at bounding box center [696, 122] width 33 height 33
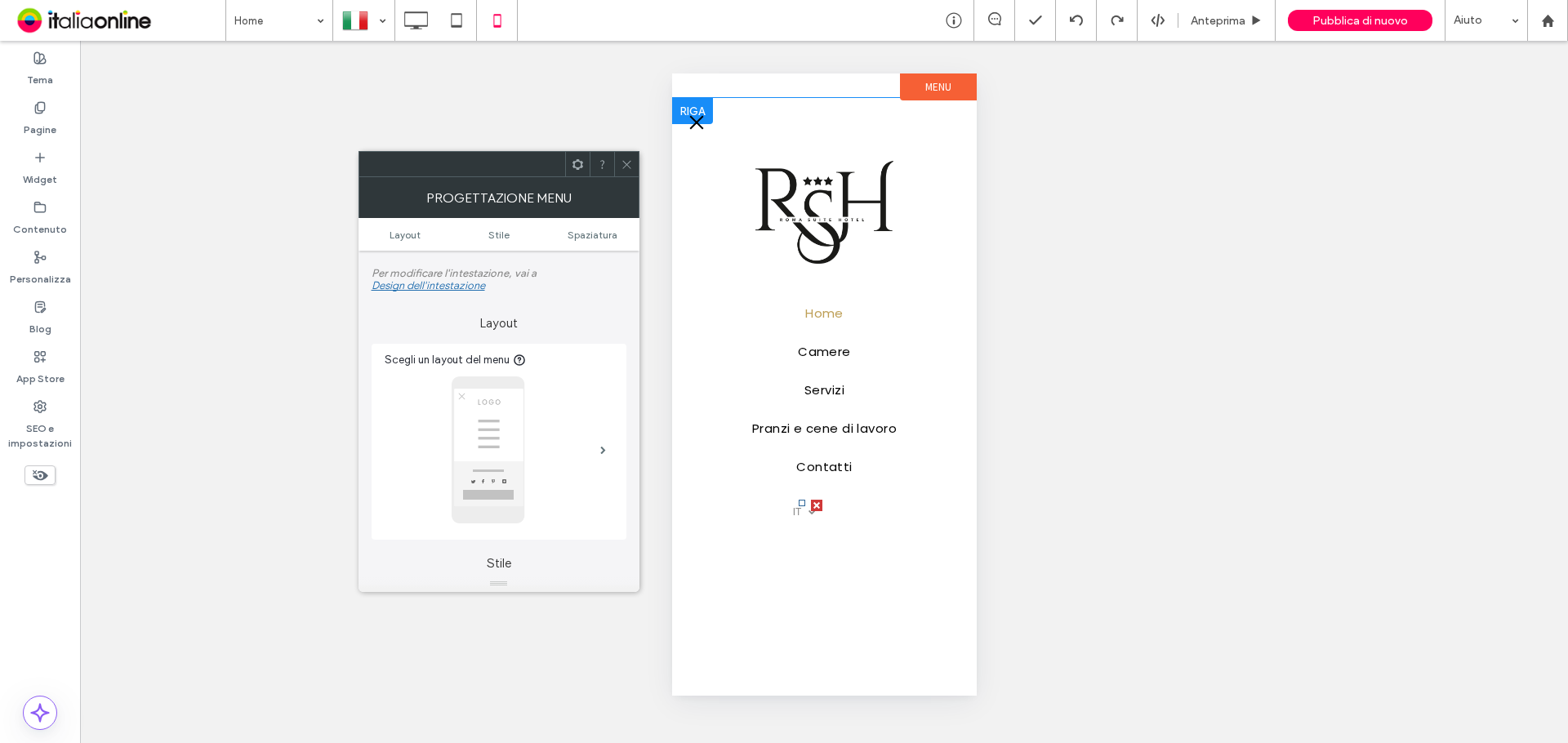
click at [811, 512] on div at bounding box center [811, 511] width 7 height 7
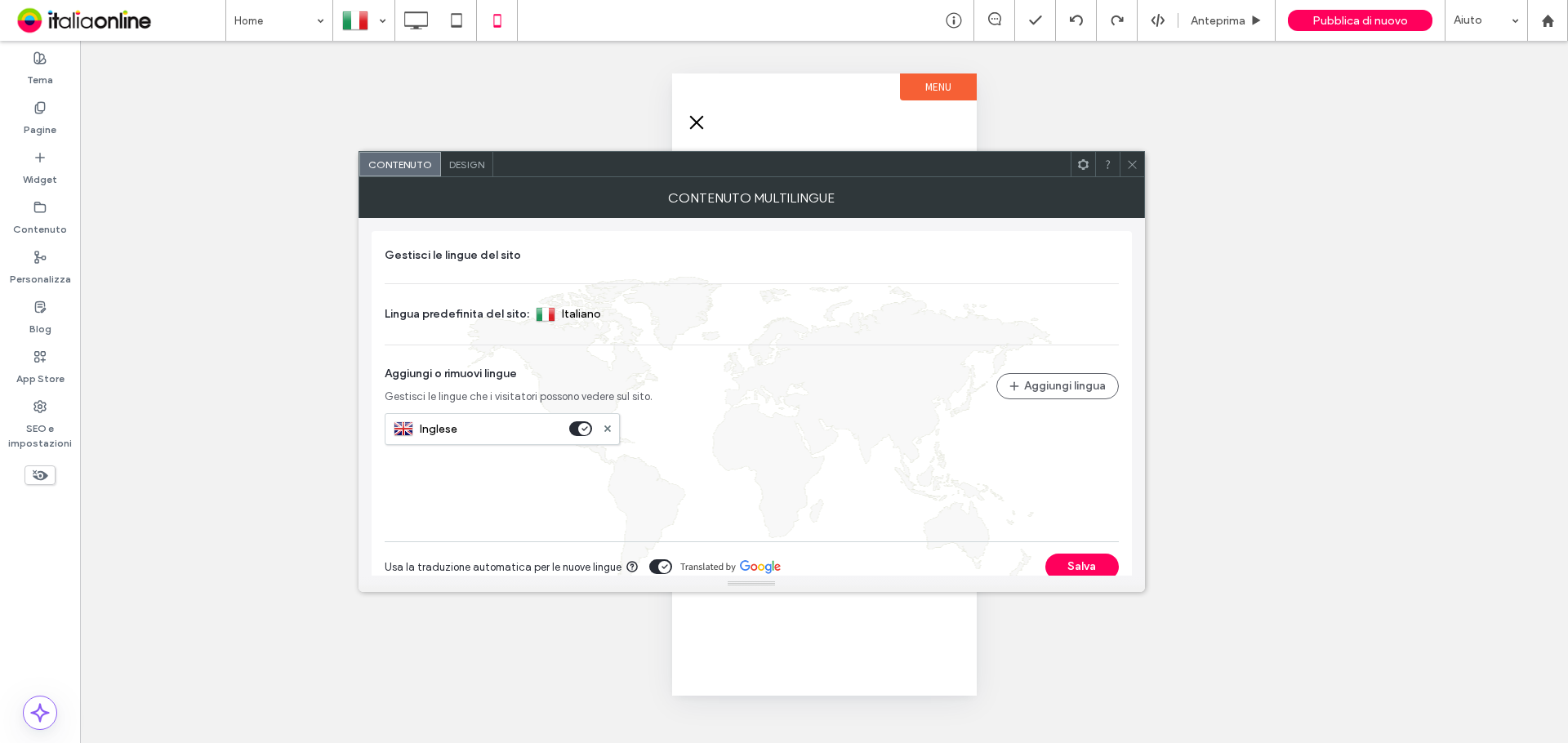
click at [1131, 166] on icon at bounding box center [1132, 165] width 12 height 12
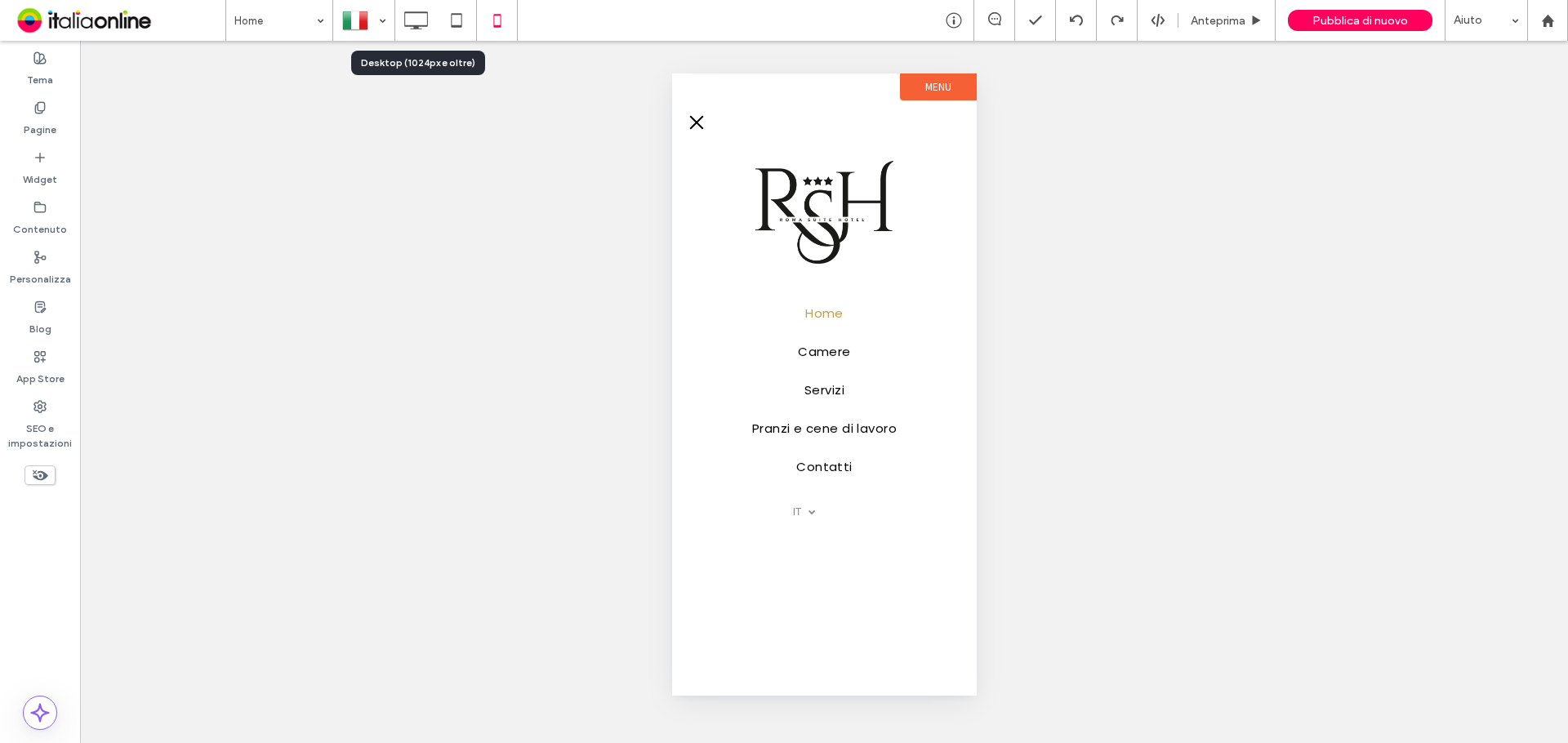
drag, startPoint x: 407, startPoint y: 21, endPoint x: 1172, endPoint y: 75, distance: 766.9
click at [407, 21] on icon at bounding box center [416, 21] width 33 height 33
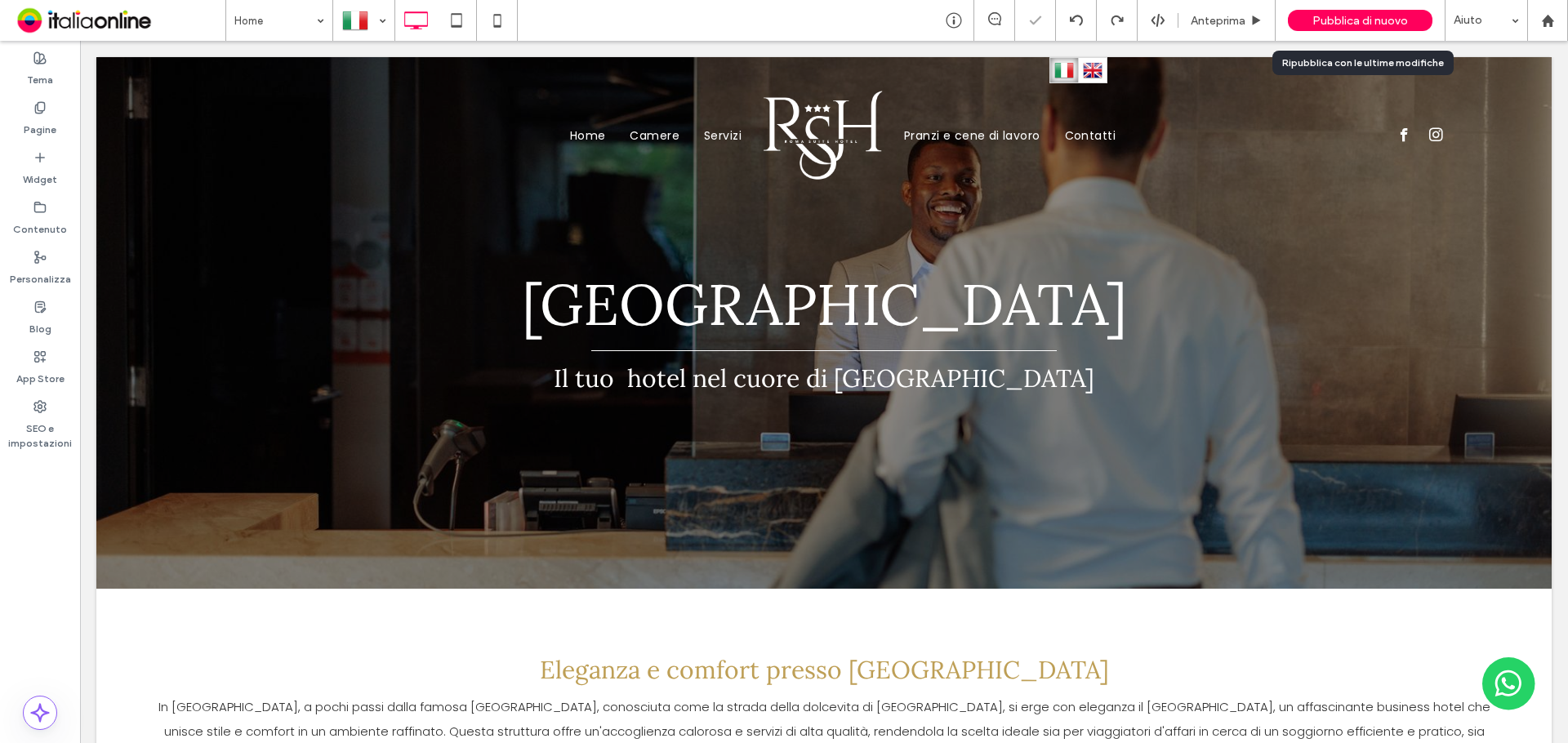
click at [1366, 26] on span "Pubblica di nuovo" at bounding box center [1359, 21] width 95 height 14
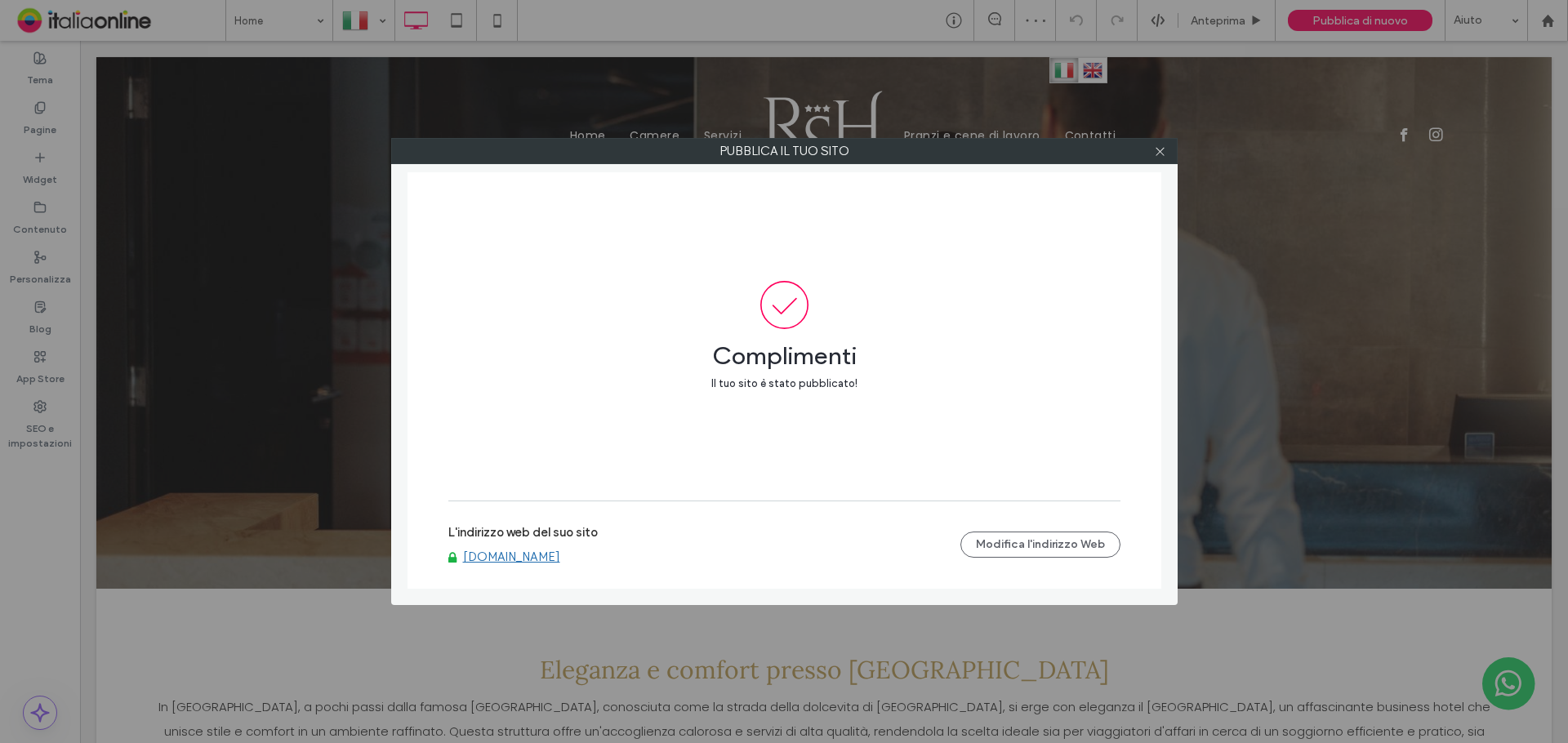
click at [547, 539] on label "L'indirizzo web del suo sito" at bounding box center [524, 537] width 150 height 24
click at [549, 556] on link "[DOMAIN_NAME]" at bounding box center [511, 557] width 97 height 14
click at [1161, 145] on icon at bounding box center [1159, 152] width 12 height 12
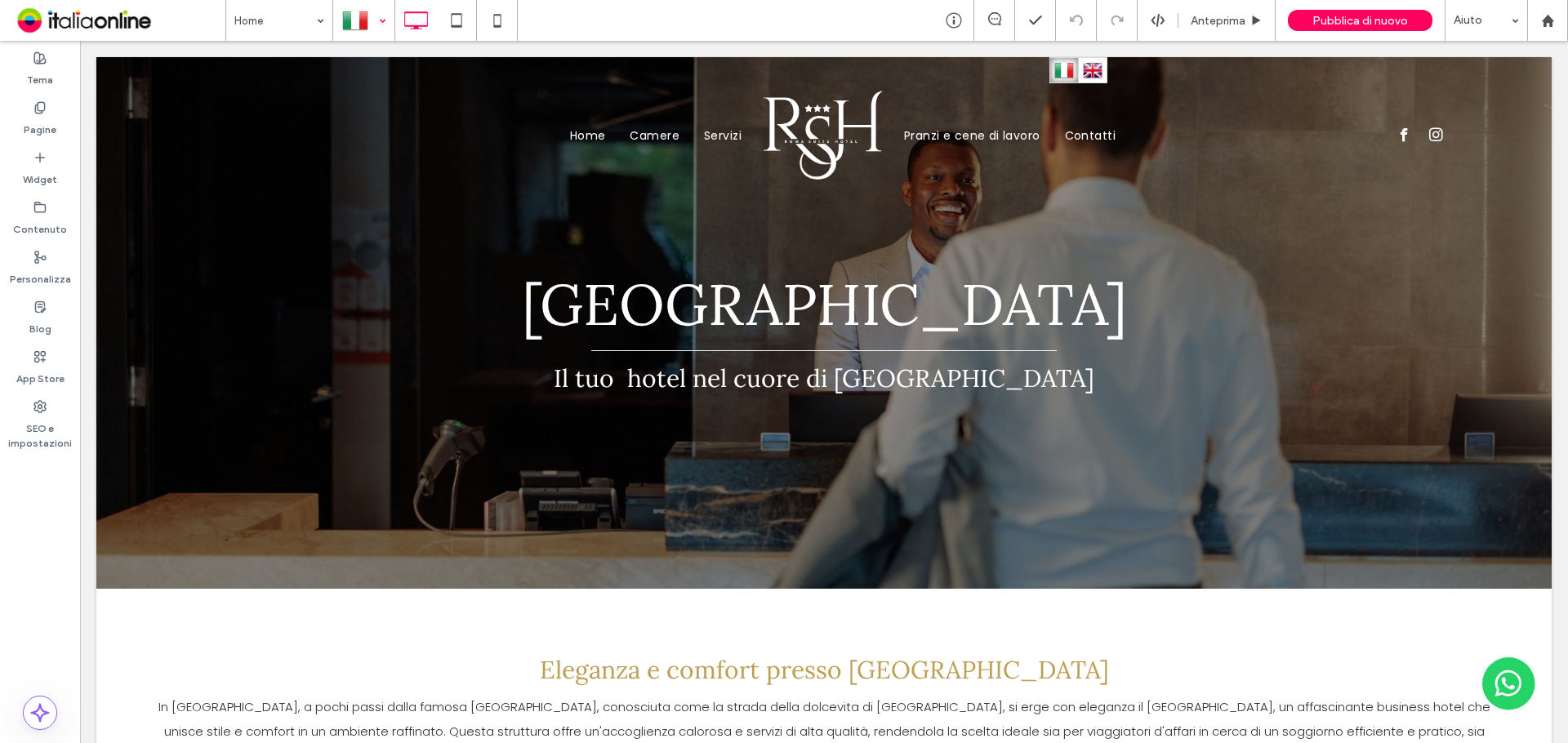
click at [367, 12] on div at bounding box center [363, 21] width 60 height 39
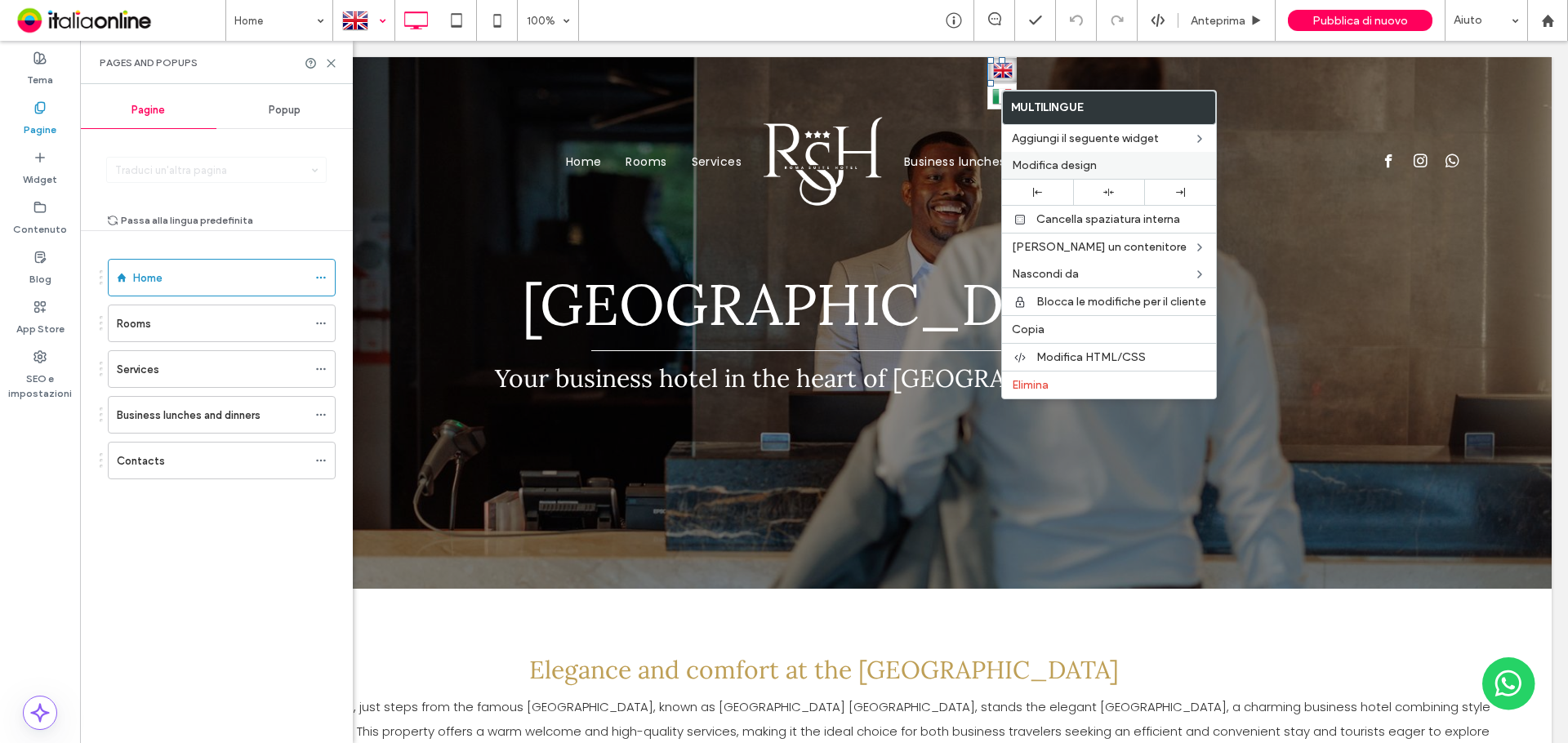
click at [1105, 163] on label "Modifica design" at bounding box center [1109, 166] width 194 height 14
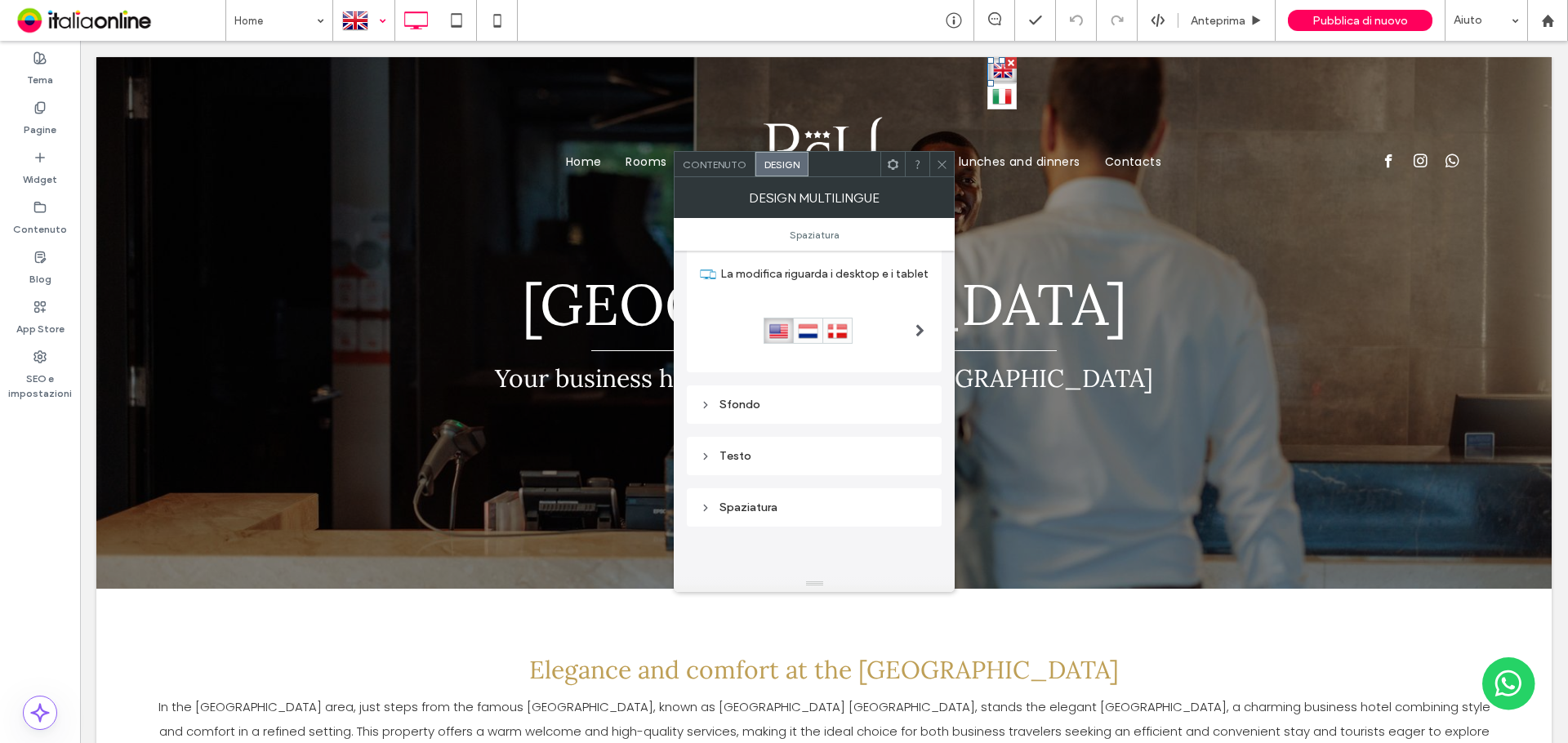
scroll to position [82, 0]
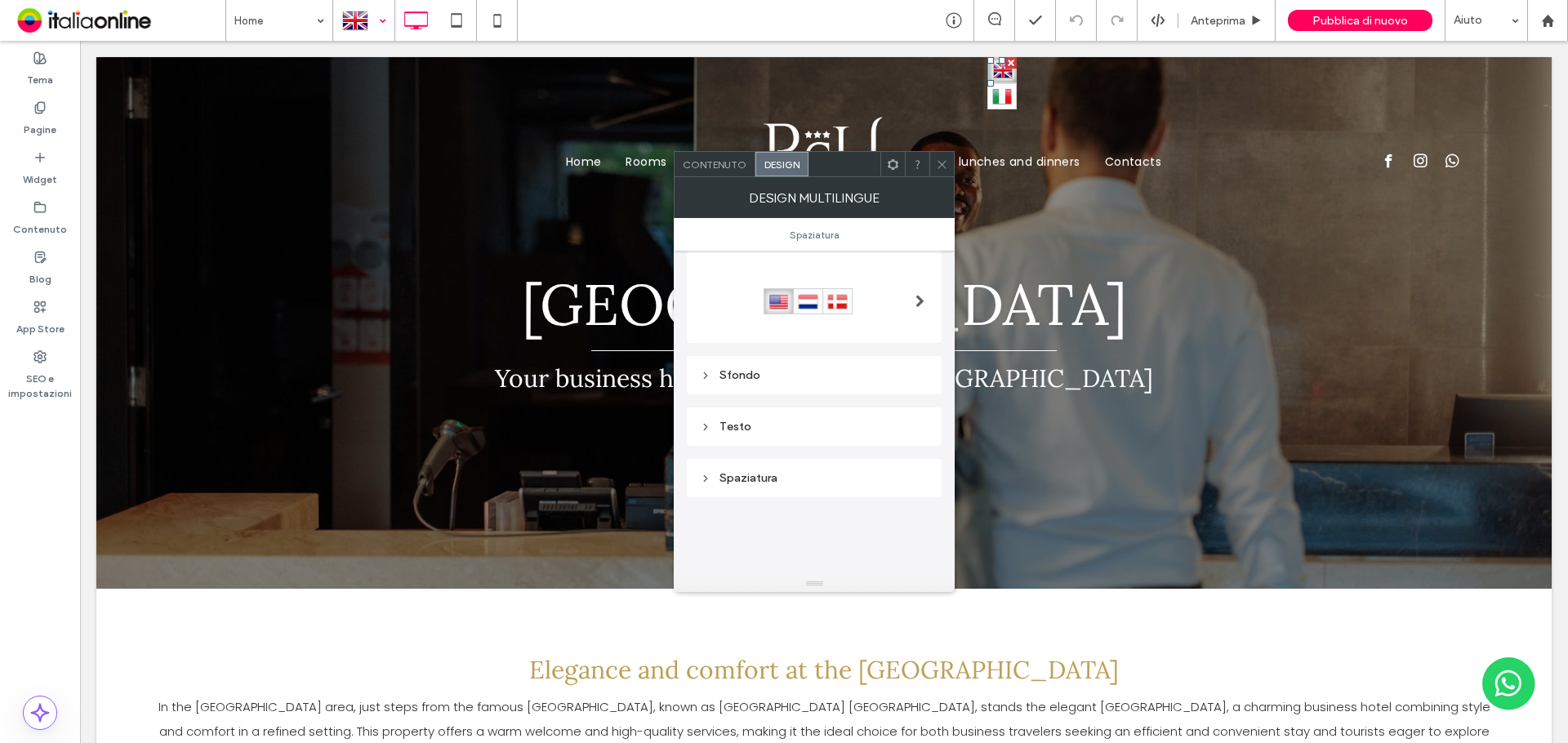
click at [918, 289] on span at bounding box center [920, 301] width 9 height 26
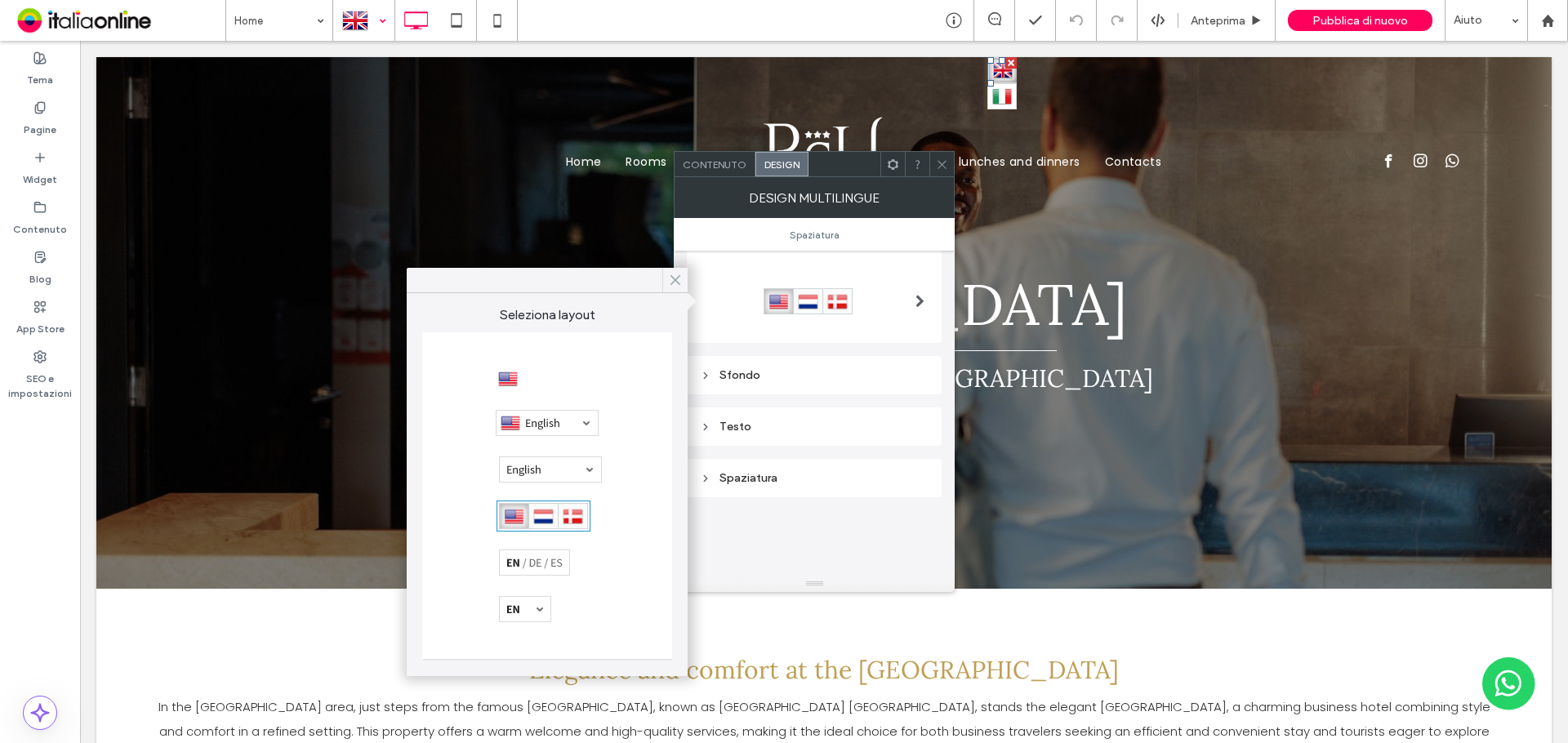
click at [669, 283] on icon at bounding box center [675, 280] width 14 height 14
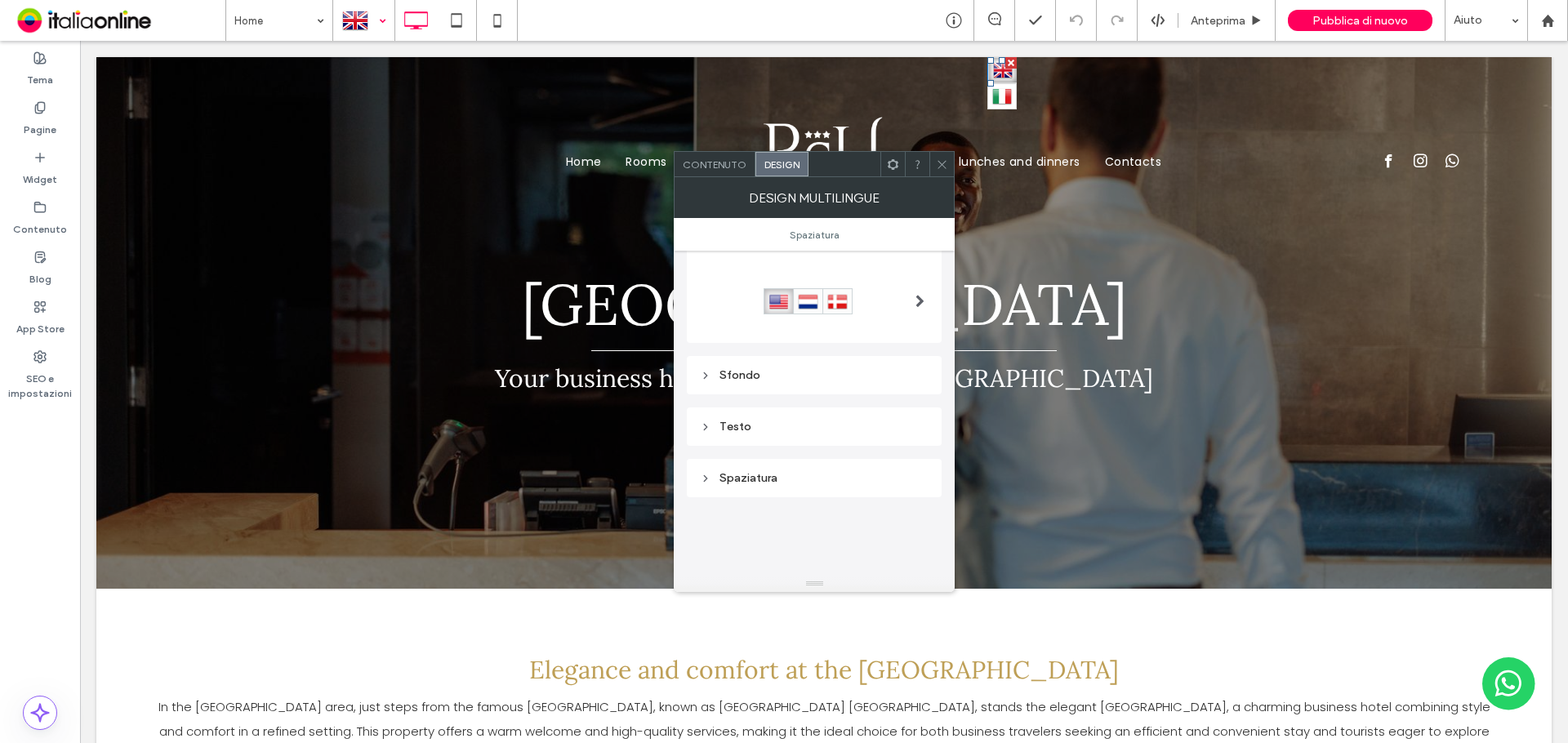
click at [943, 169] on icon at bounding box center [942, 165] width 12 height 12
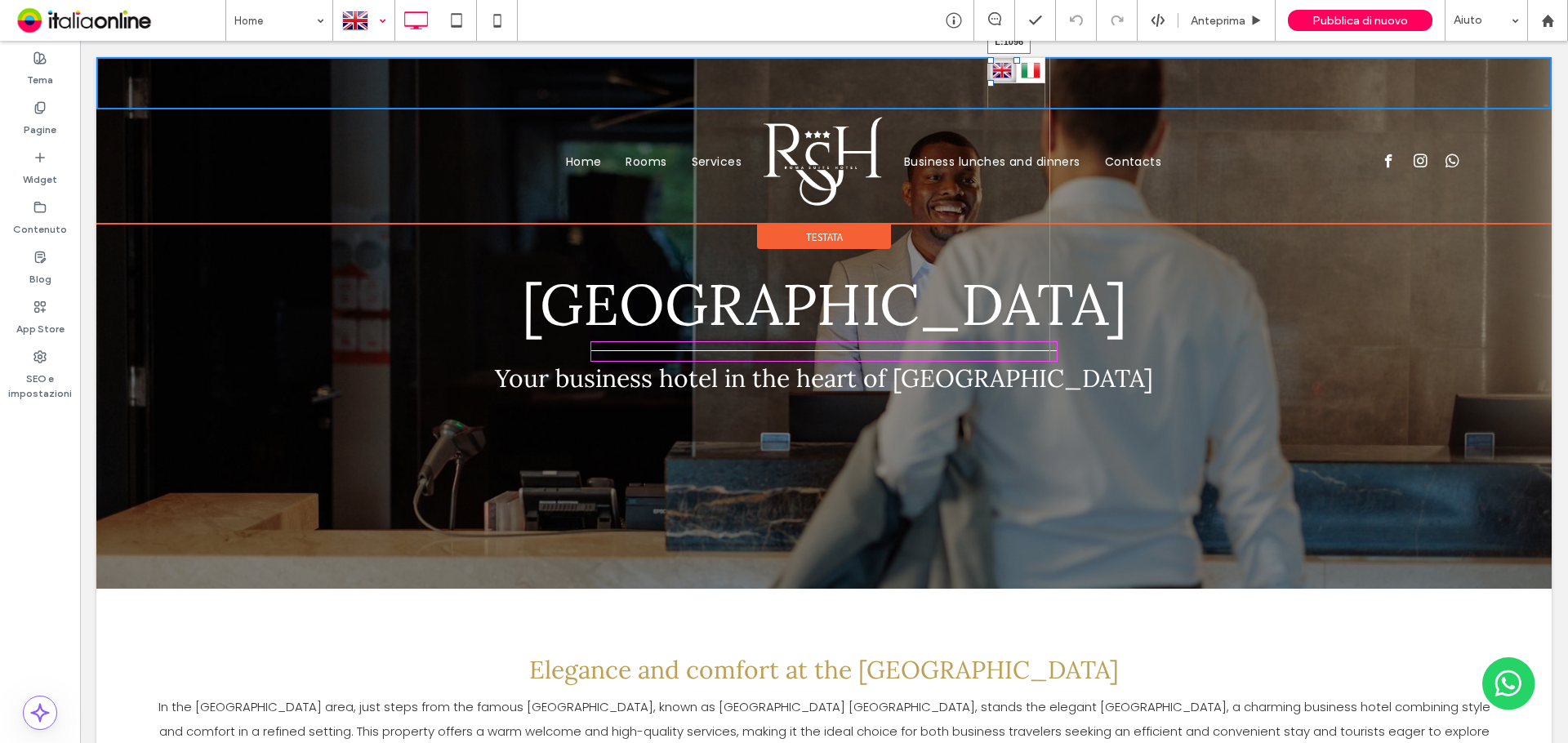
drag, startPoint x: 989, startPoint y: 83, endPoint x: 1495, endPoint y: 222, distance: 524.7
click at [994, 85] on div at bounding box center [990, 83] width 6 height 6
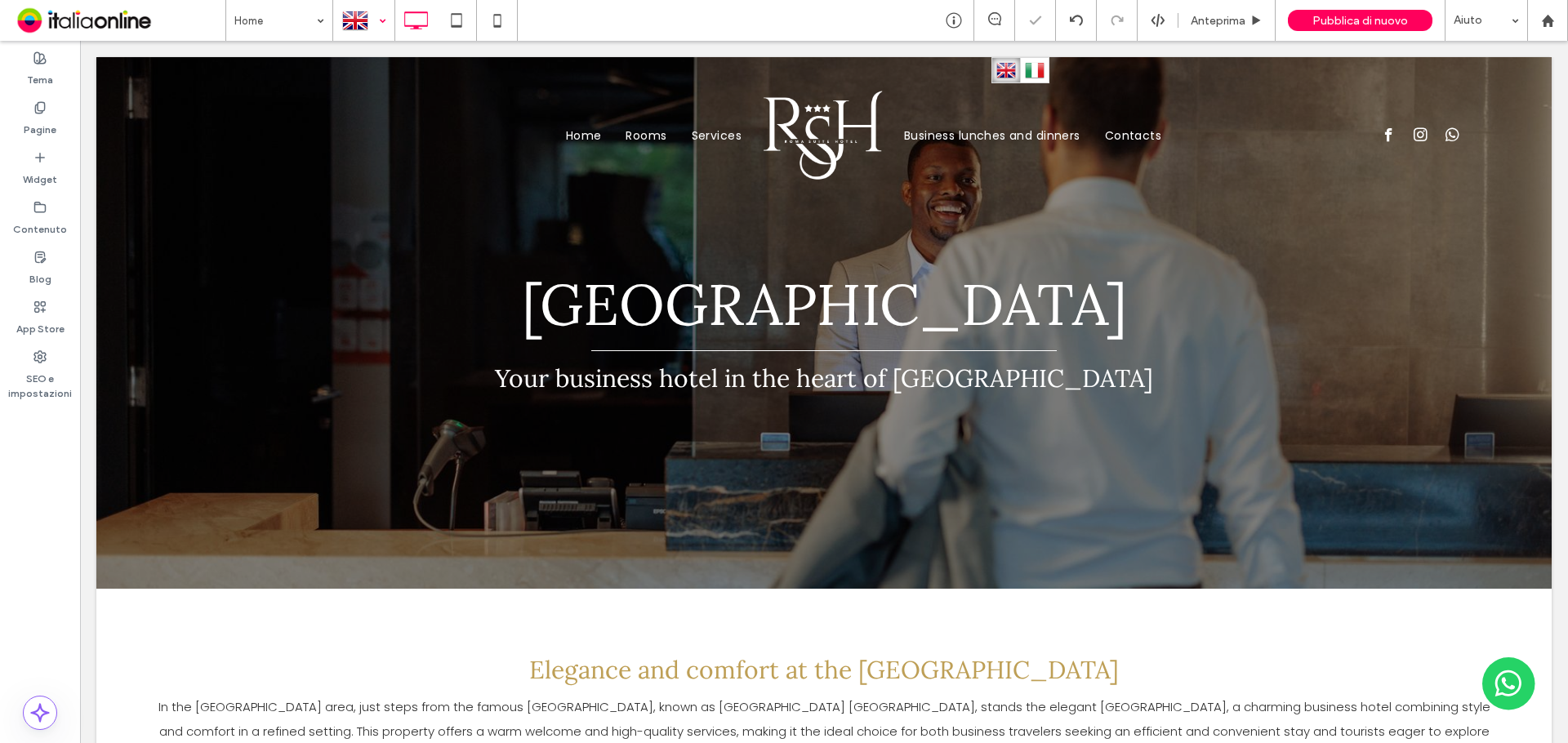
drag, startPoint x: 356, startPoint y: 16, endPoint x: 376, endPoint y: 34, distance: 26.9
click at [357, 16] on div at bounding box center [363, 21] width 60 height 39
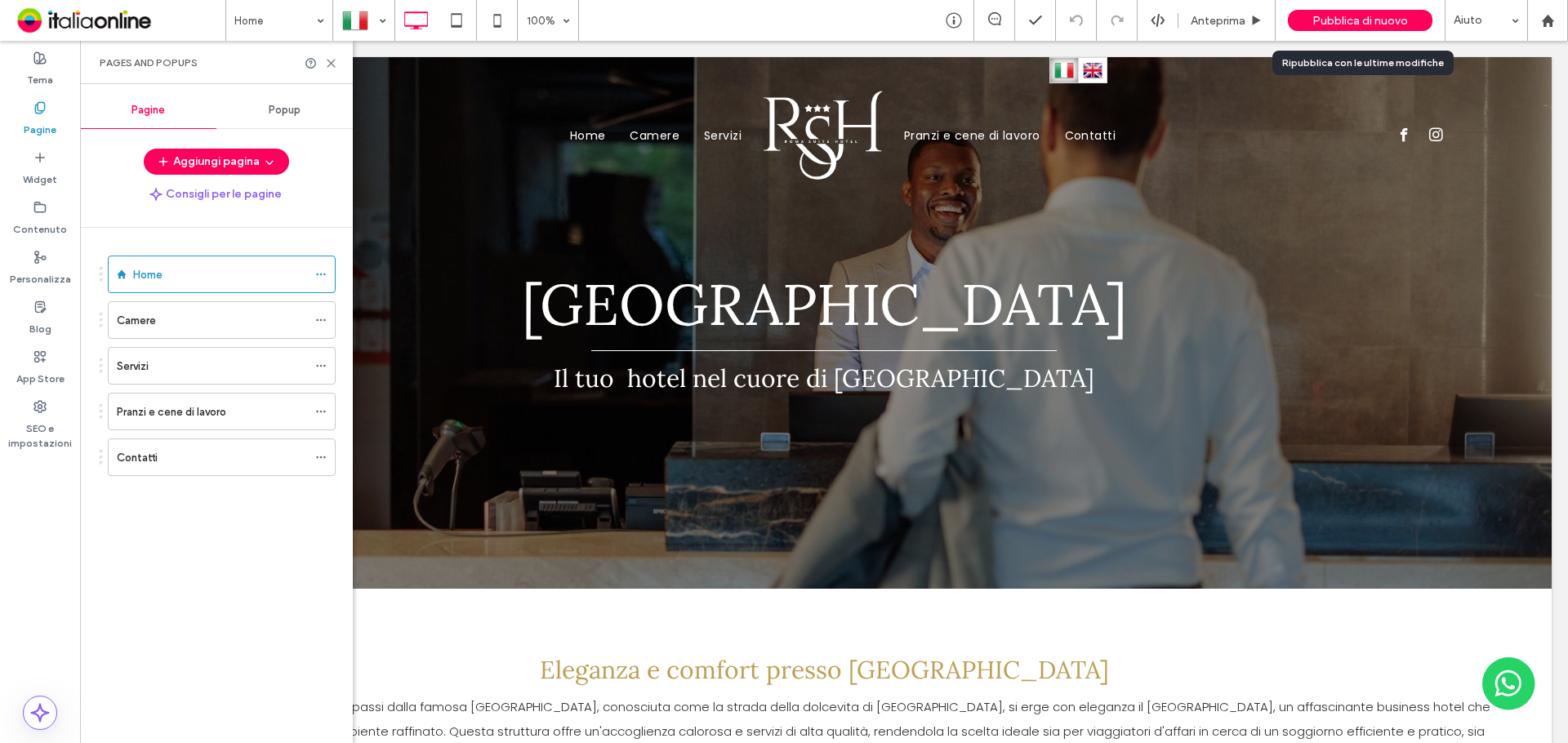
click at [1366, 24] on span "Pubblica di nuovo" at bounding box center [1359, 21] width 95 height 14
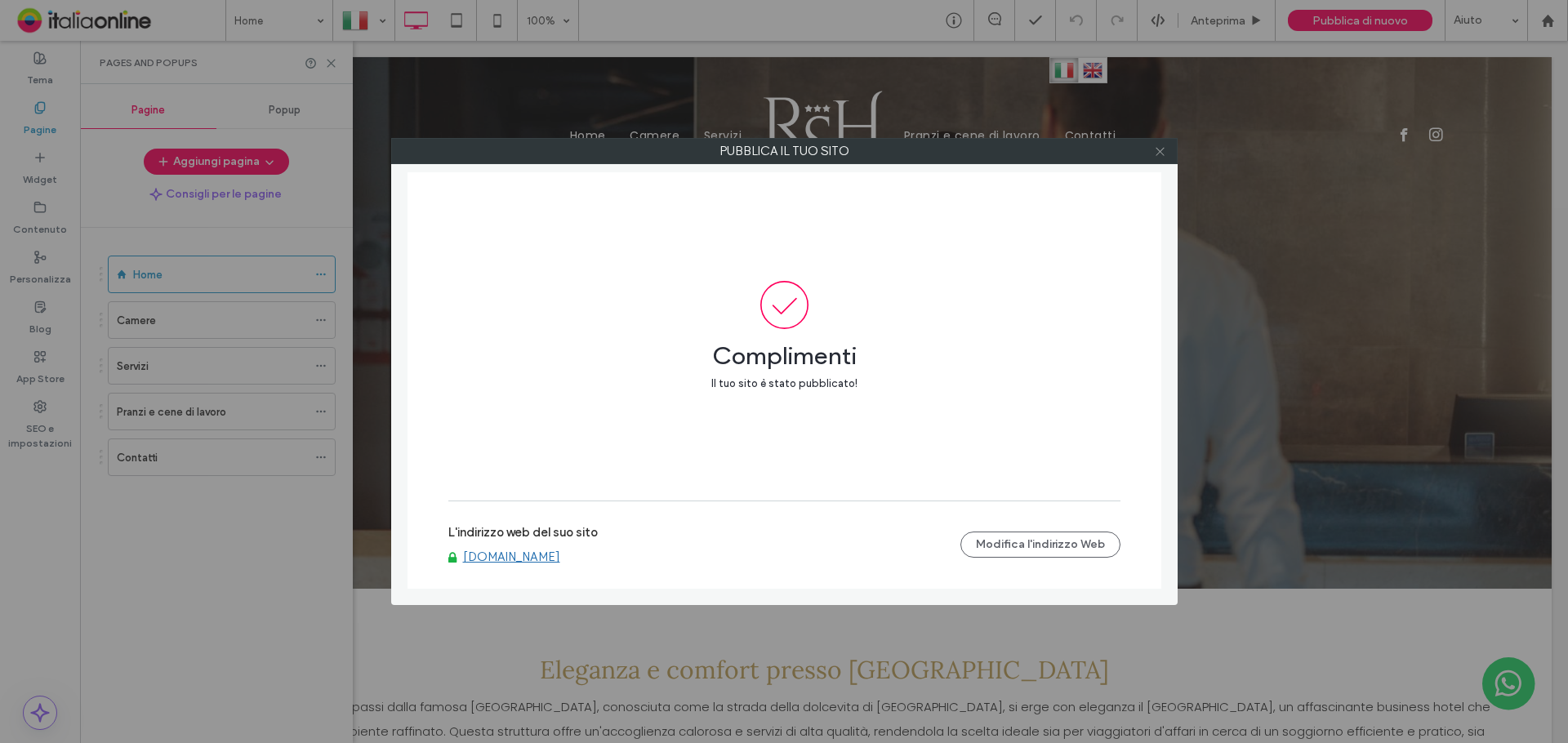
click at [1159, 152] on use at bounding box center [1159, 151] width 8 height 8
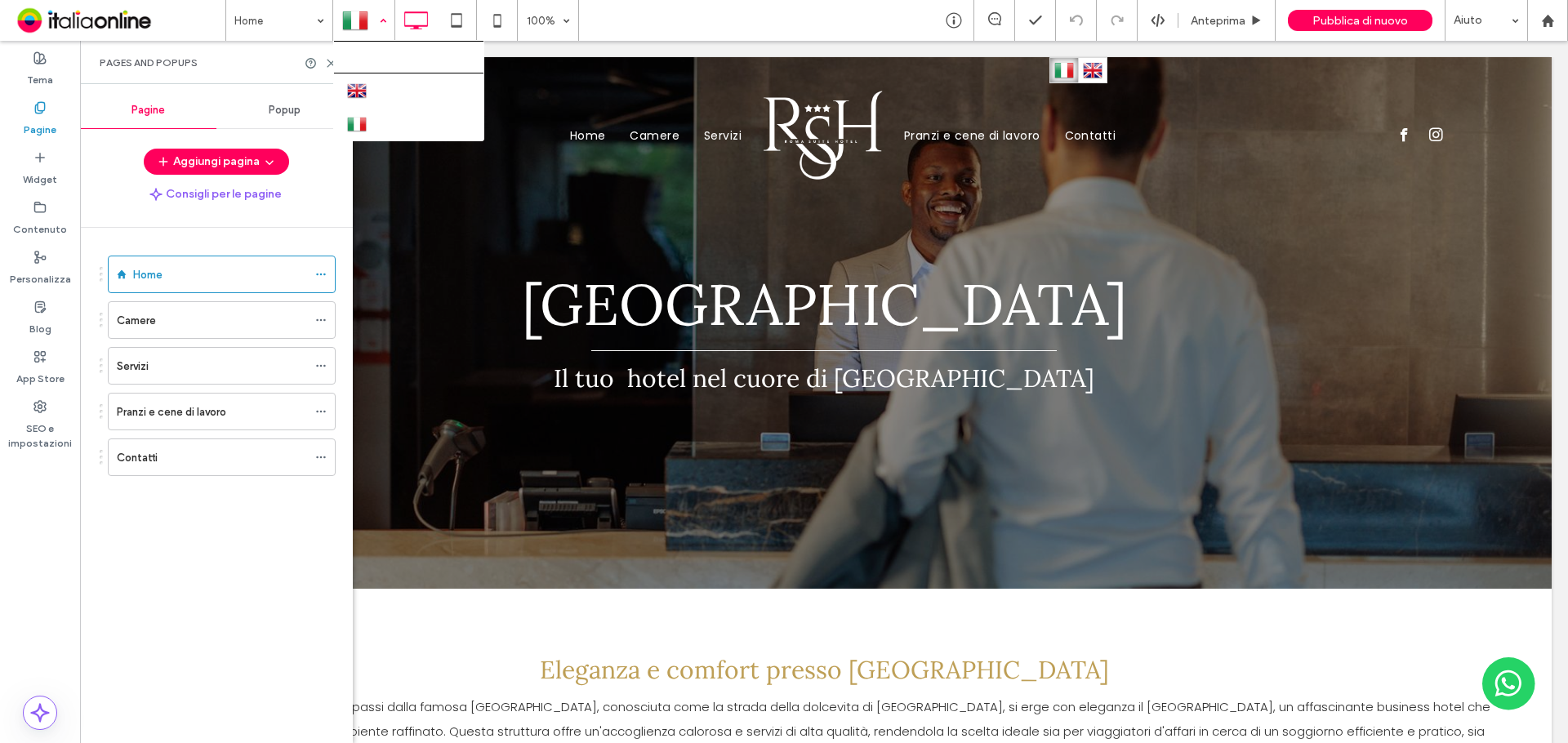
click at [350, 17] on div at bounding box center [363, 21] width 60 height 39
drag, startPoint x: 378, startPoint y: 87, endPoint x: 665, endPoint y: 111, distance: 288.0
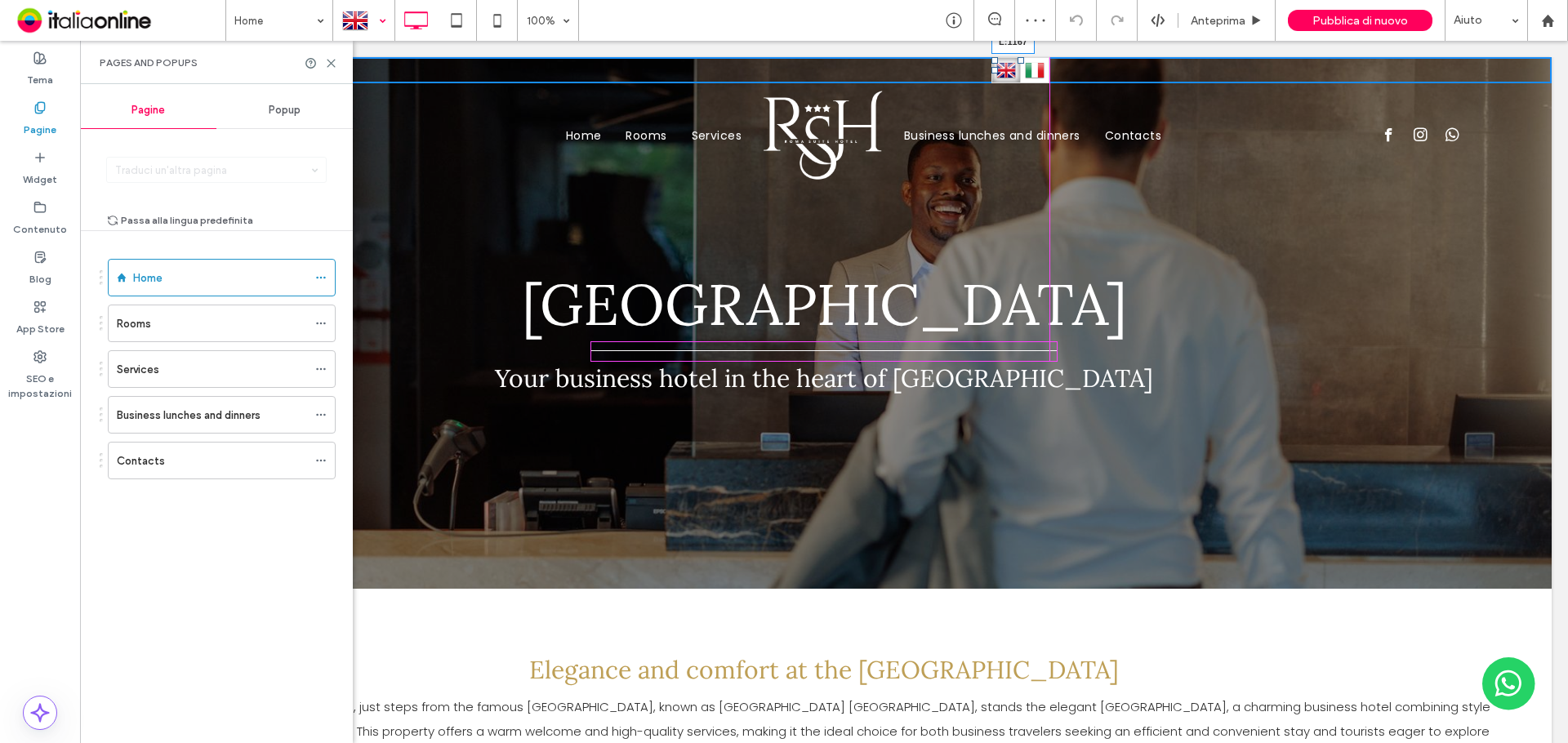
drag, startPoint x: 993, startPoint y: 70, endPoint x: 1433, endPoint y: 120, distance: 442.8
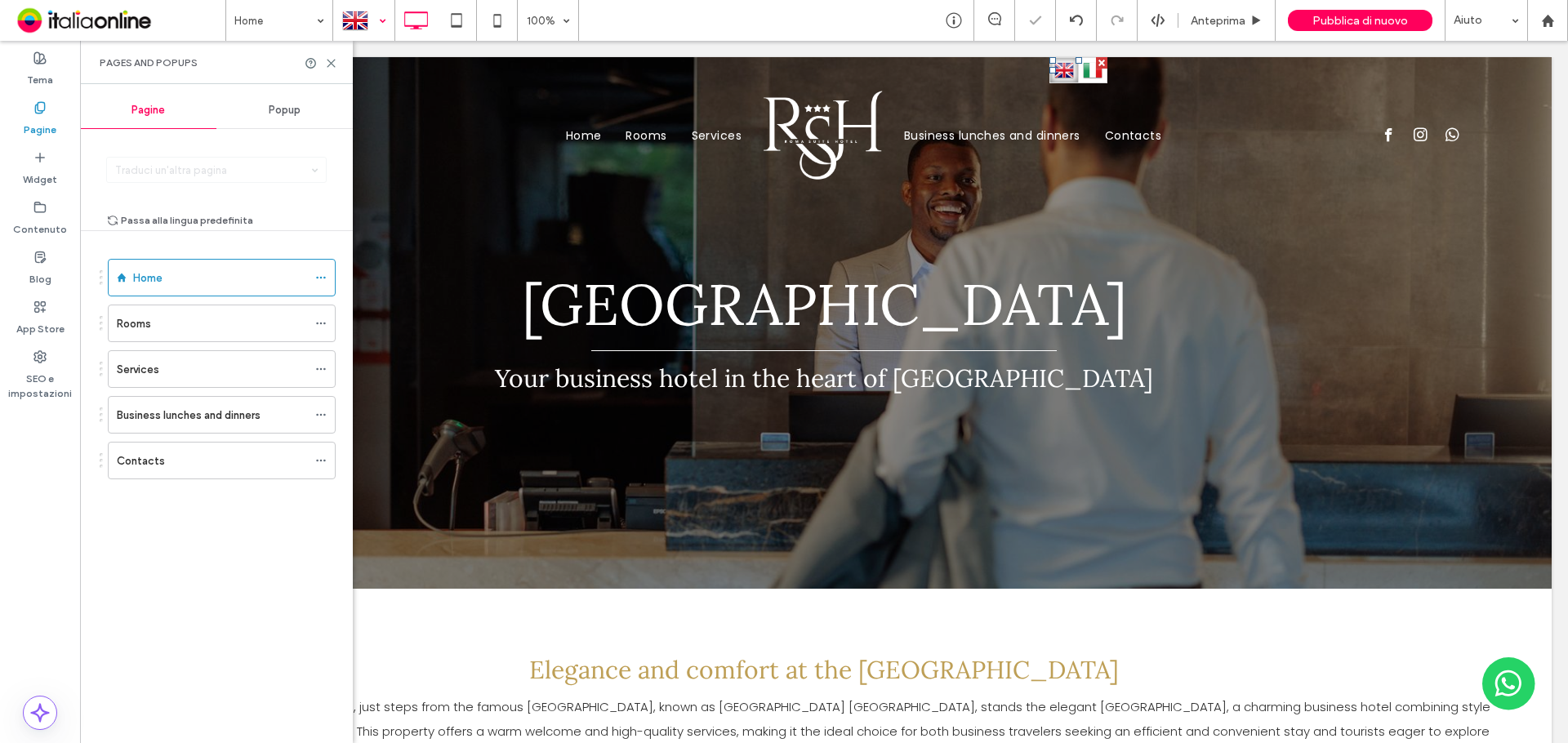
drag, startPoint x: 370, startPoint y: 24, endPoint x: 376, endPoint y: 38, distance: 15.2
click at [370, 24] on div at bounding box center [363, 21] width 60 height 39
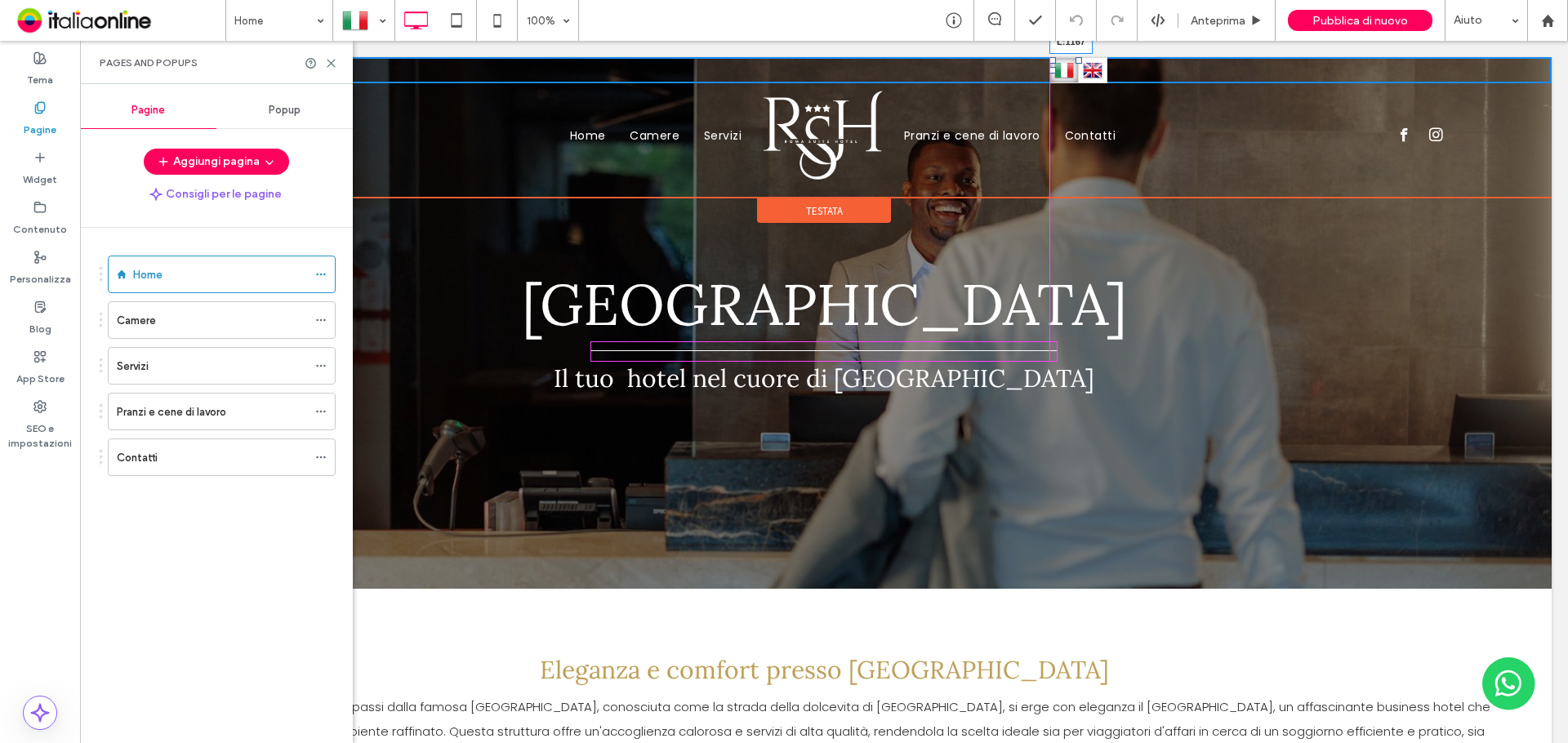
click at [1052, 72] on div at bounding box center [1052, 70] width 6 height 6
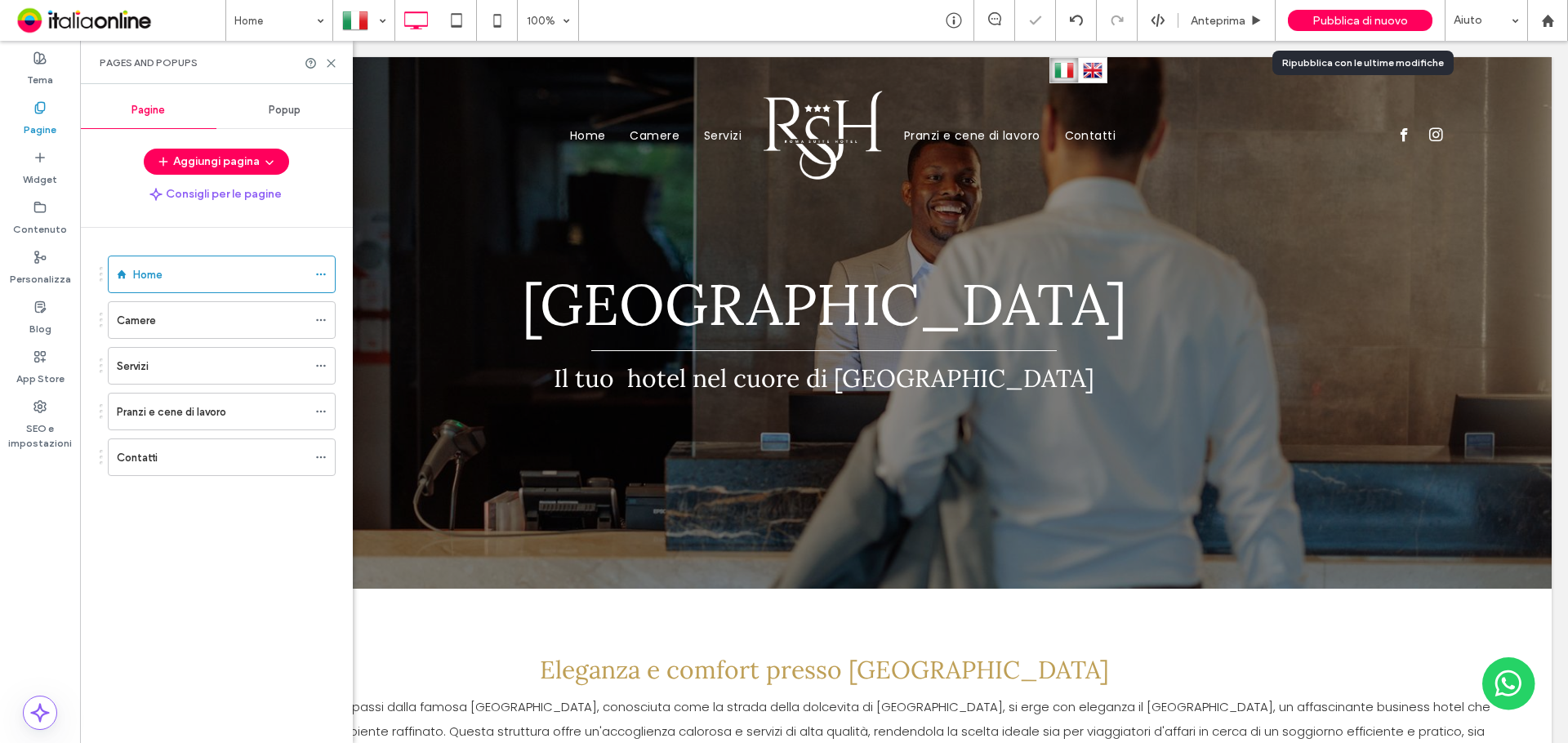
click at [1343, 23] on span "Pubblica di nuovo" at bounding box center [1359, 21] width 95 height 14
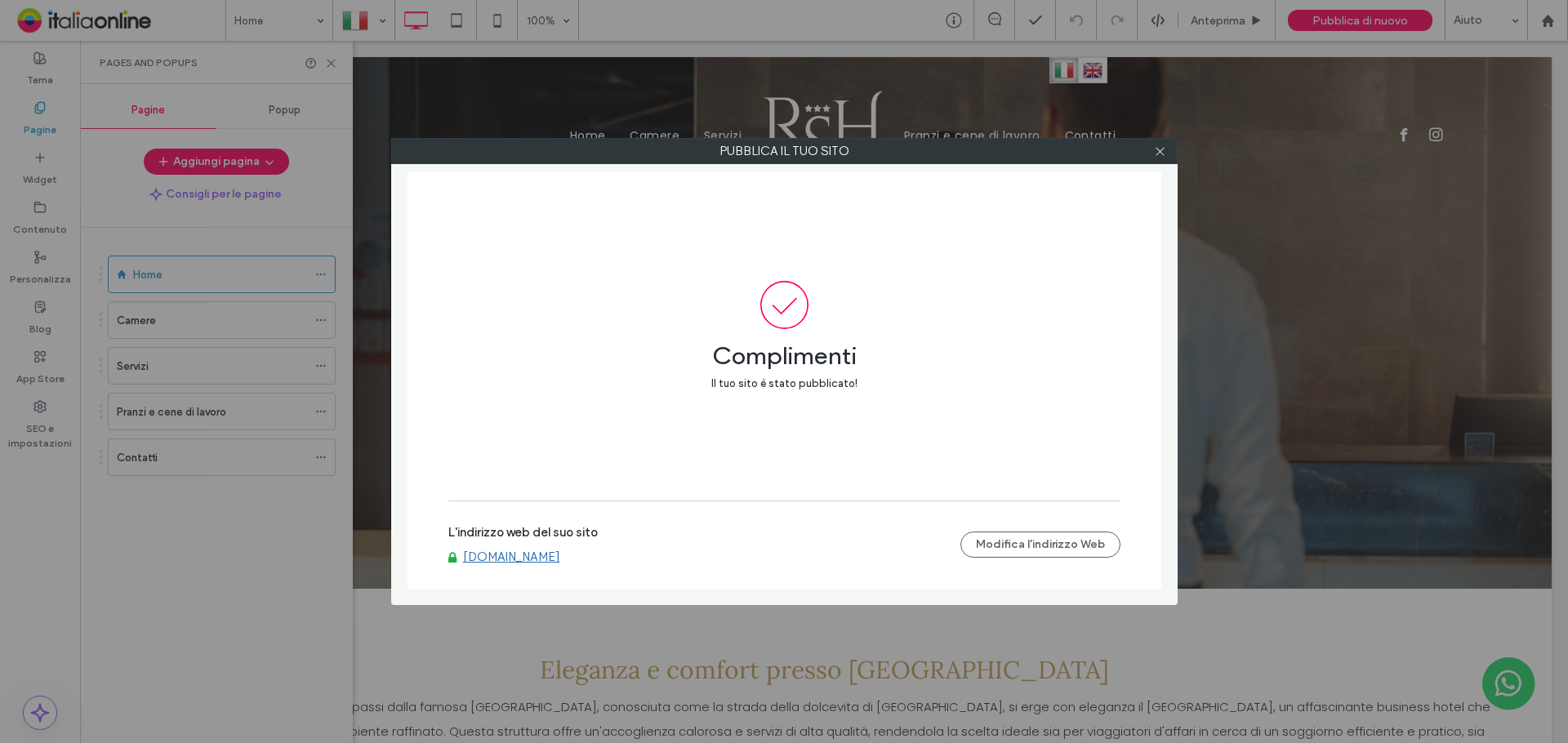
click at [549, 558] on link "[DOMAIN_NAME]" at bounding box center [511, 557] width 97 height 14
